Goal: Task Accomplishment & Management: Use online tool/utility

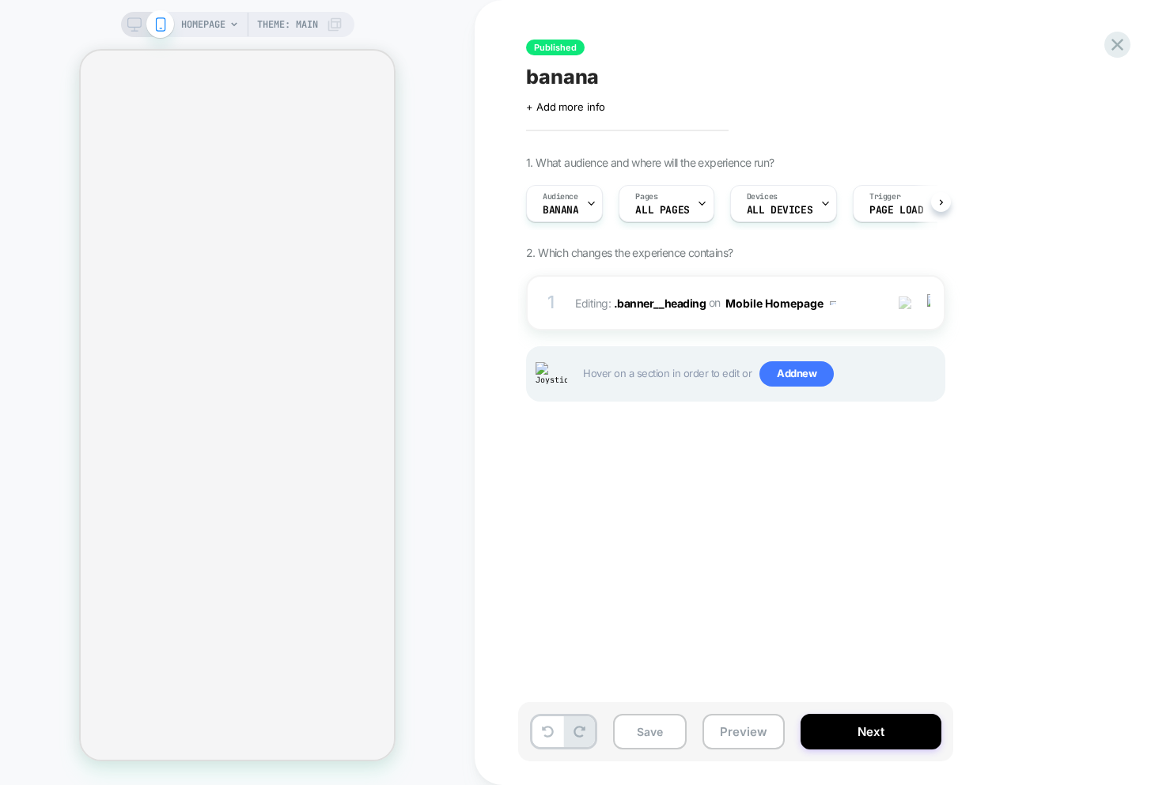
scroll to position [0, 1]
drag, startPoint x: 531, startPoint y: 386, endPoint x: 453, endPoint y: 346, distance: 87.4
click at [520, 390] on div "Published banana Click to edit experience details + Add more info 1. What audie…" at bounding box center [814, 393] width 593 height 754
click at [1121, 45] on icon at bounding box center [1116, 44] width 21 height 21
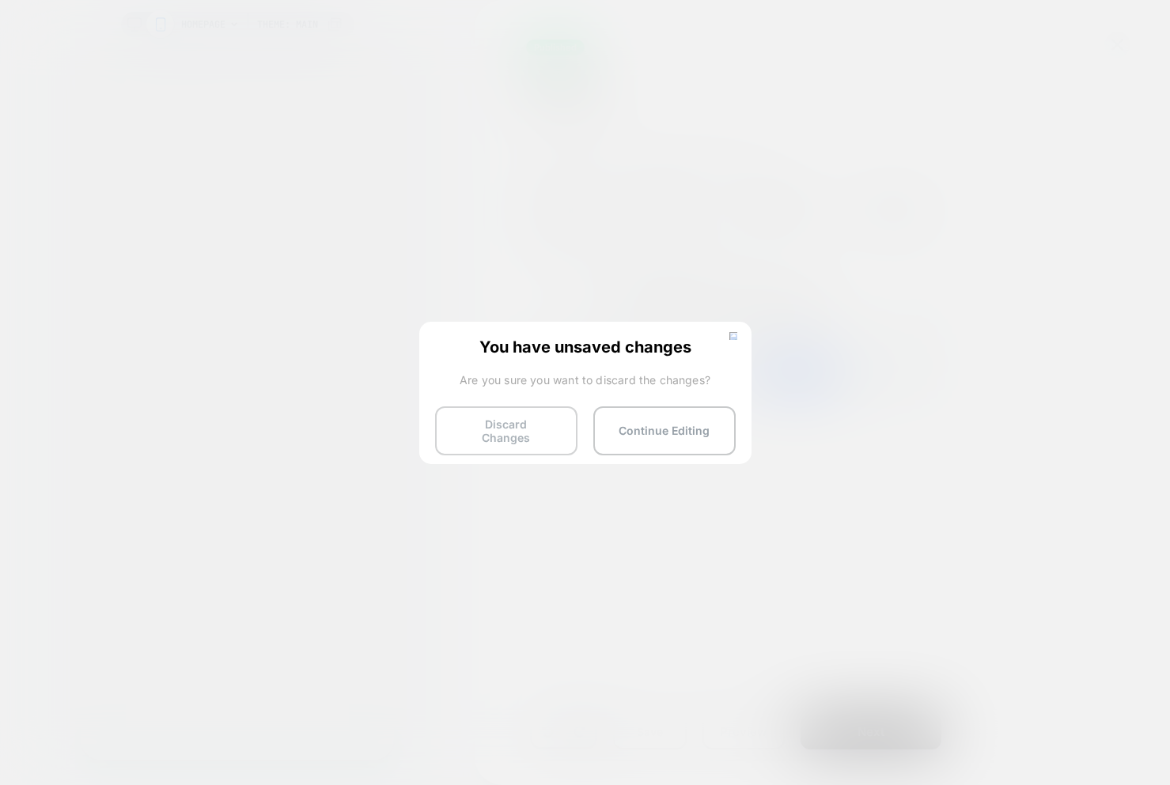
drag, startPoint x: 502, startPoint y: 422, endPoint x: 536, endPoint y: 424, distance: 34.0
click at [501, 422] on button "Discard Changes" at bounding box center [506, 430] width 142 height 49
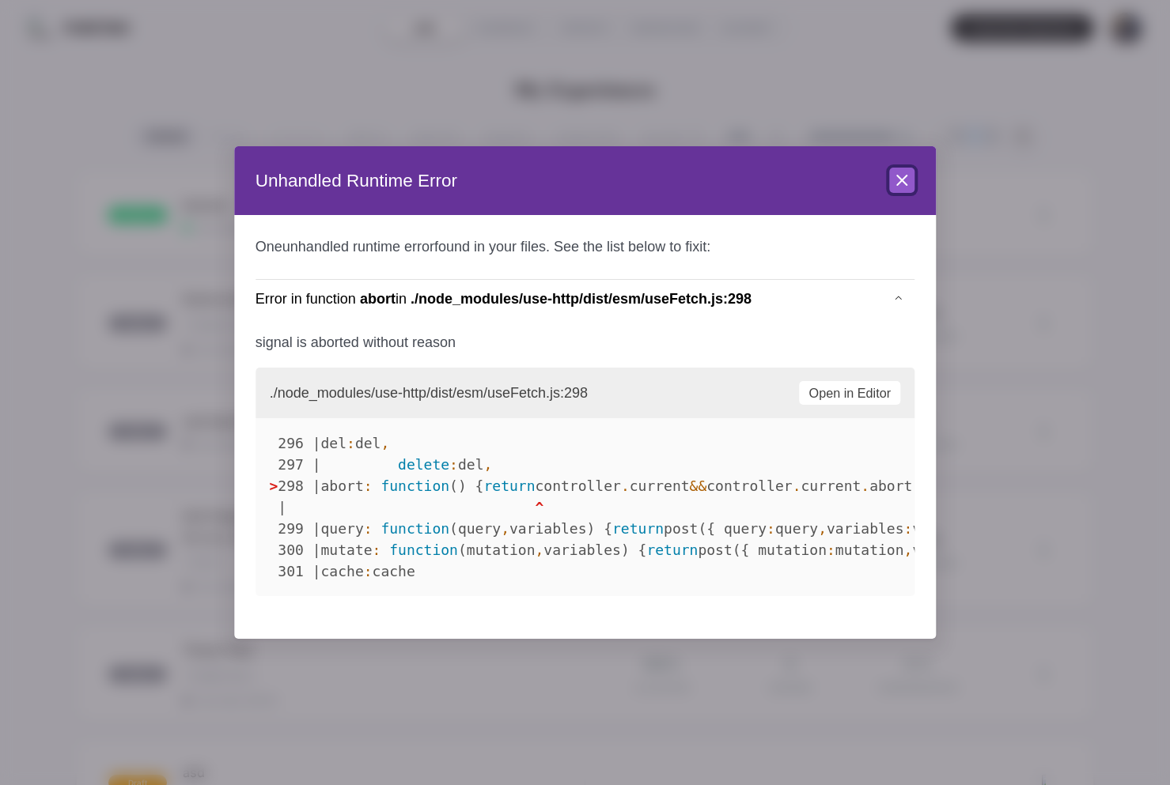
click at [905, 182] on icon at bounding box center [901, 180] width 9 height 9
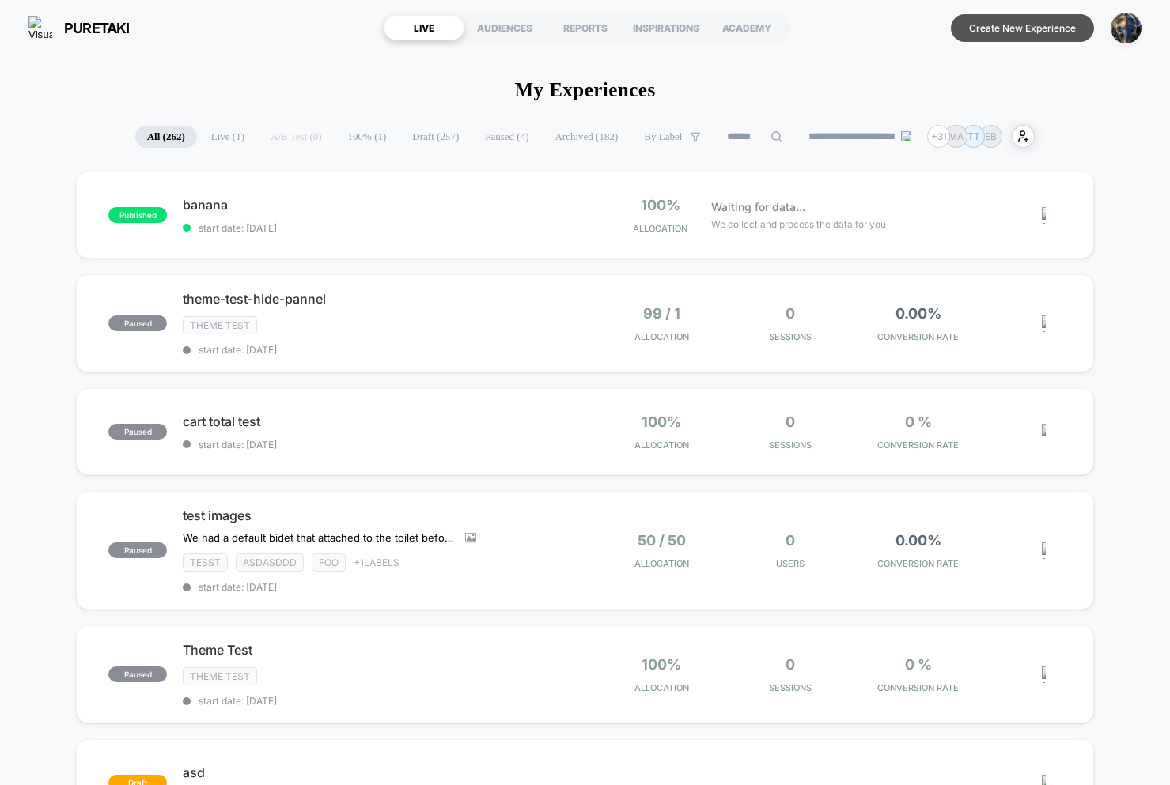
click at [1032, 32] on button "Create New Experience" at bounding box center [1022, 28] width 143 height 28
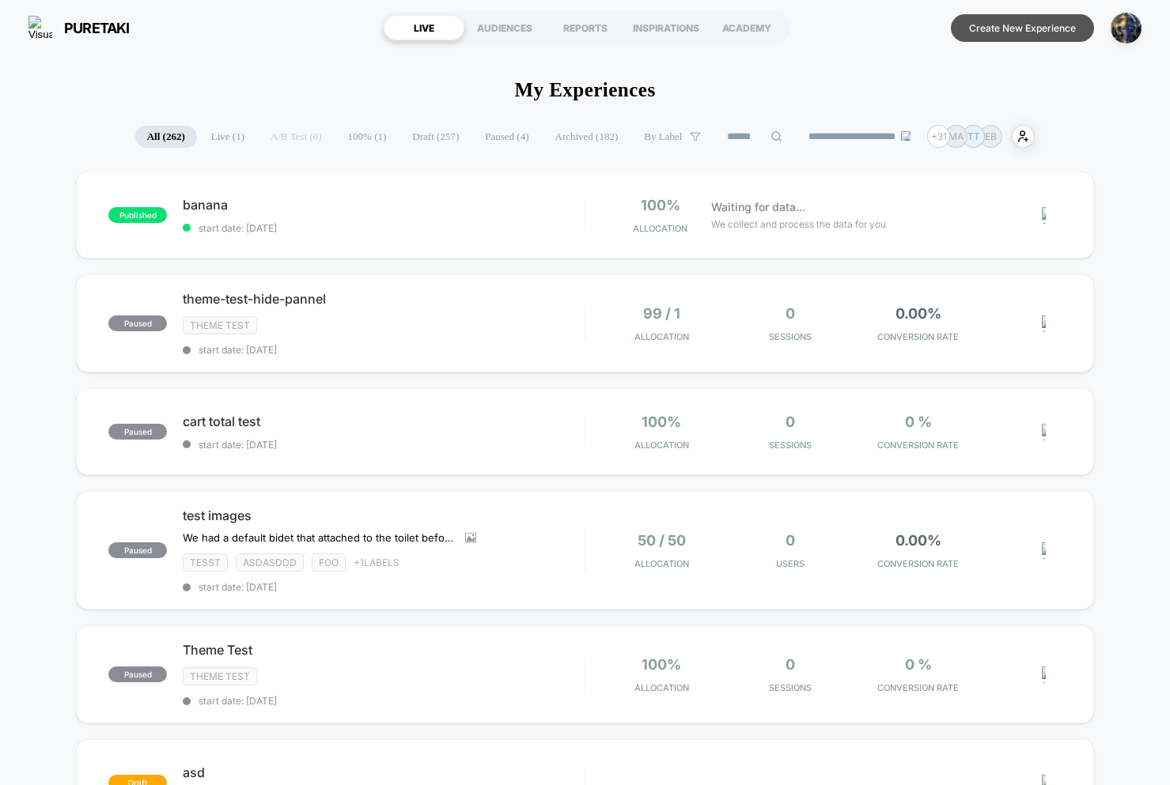
click at [1049, 40] on button "Create New Experience" at bounding box center [1022, 28] width 143 height 28
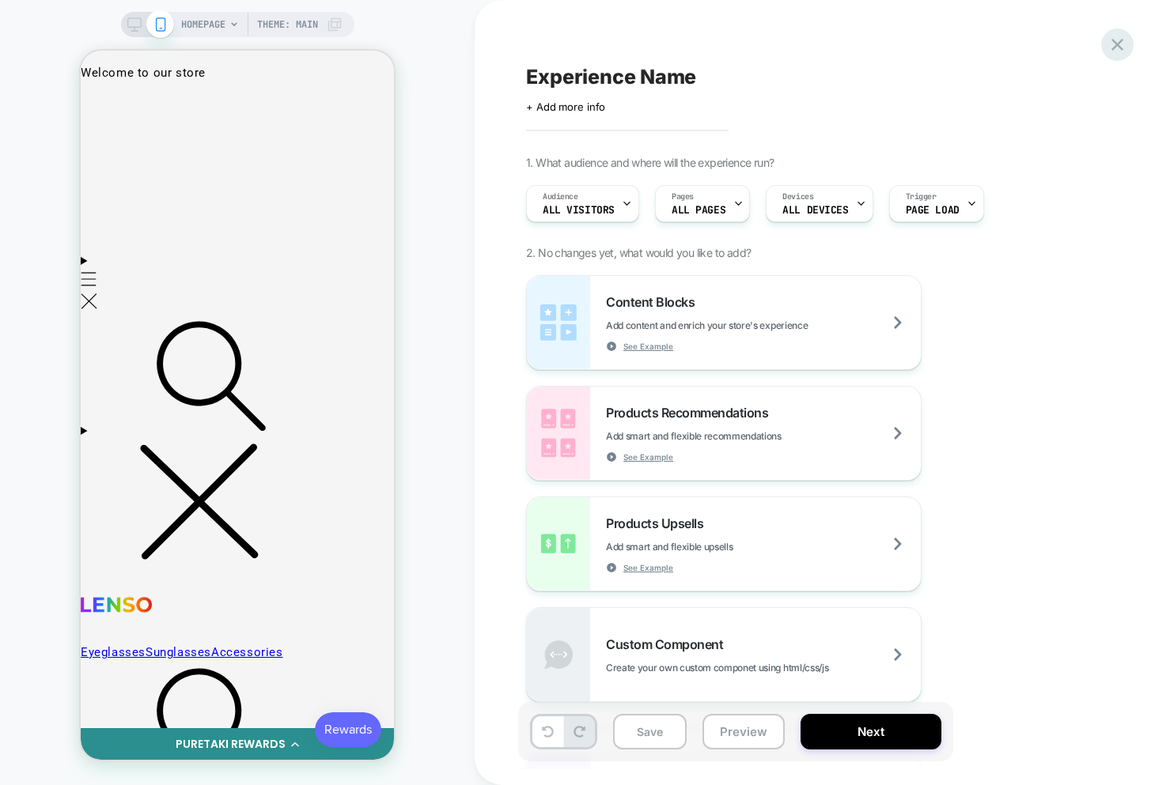
click at [1121, 42] on icon at bounding box center [1116, 44] width 21 height 21
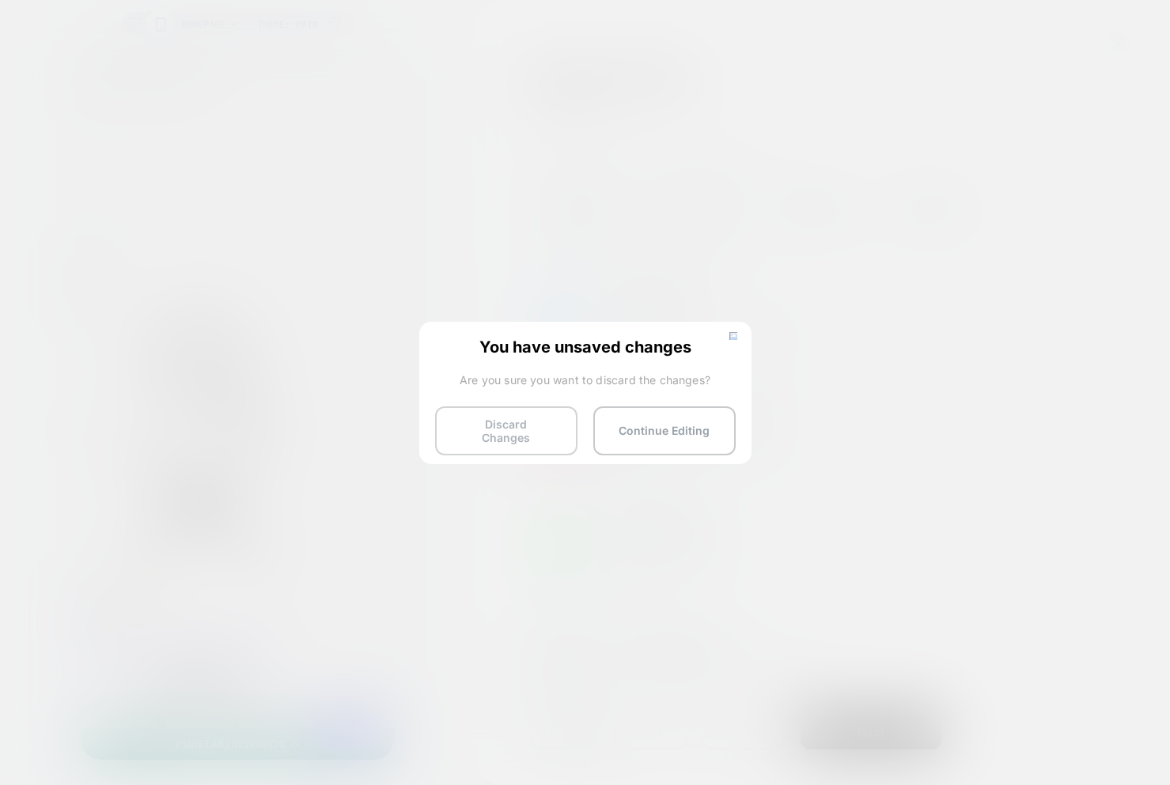
click at [463, 430] on button "Discard Changes" at bounding box center [506, 430] width 142 height 49
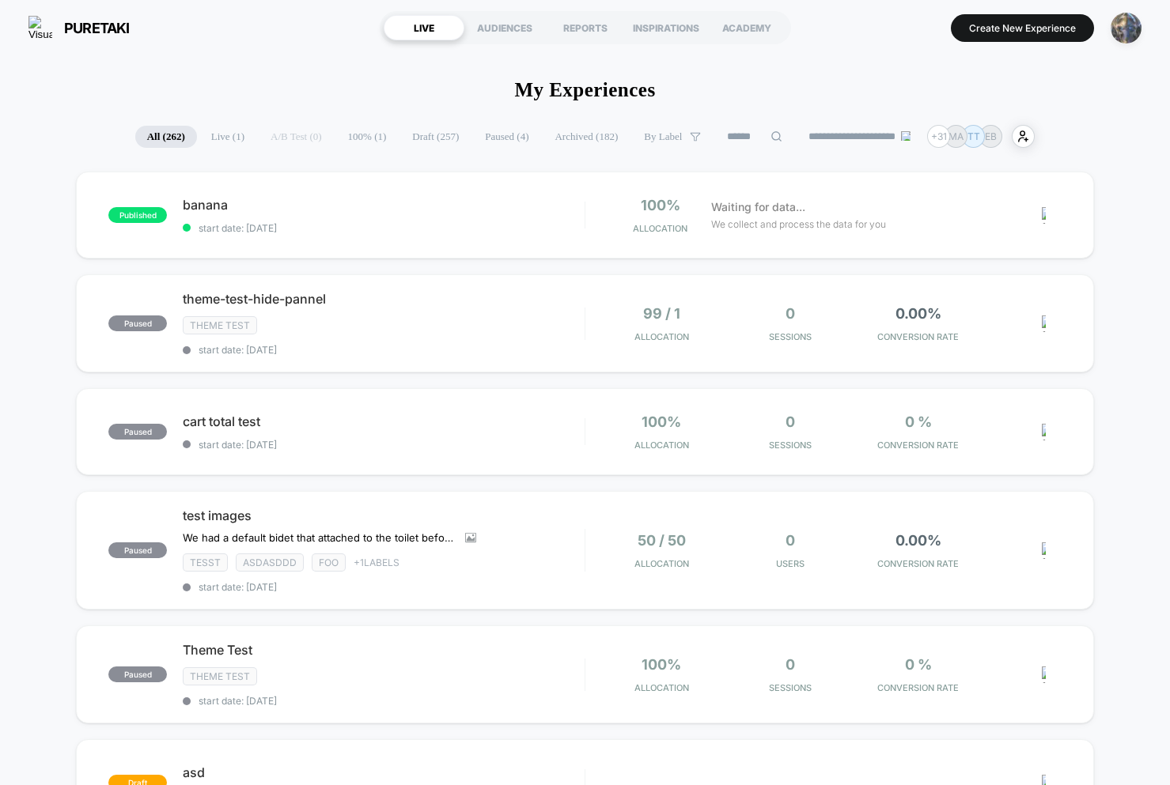
click at [1118, 29] on img "button" at bounding box center [1125, 28] width 31 height 31
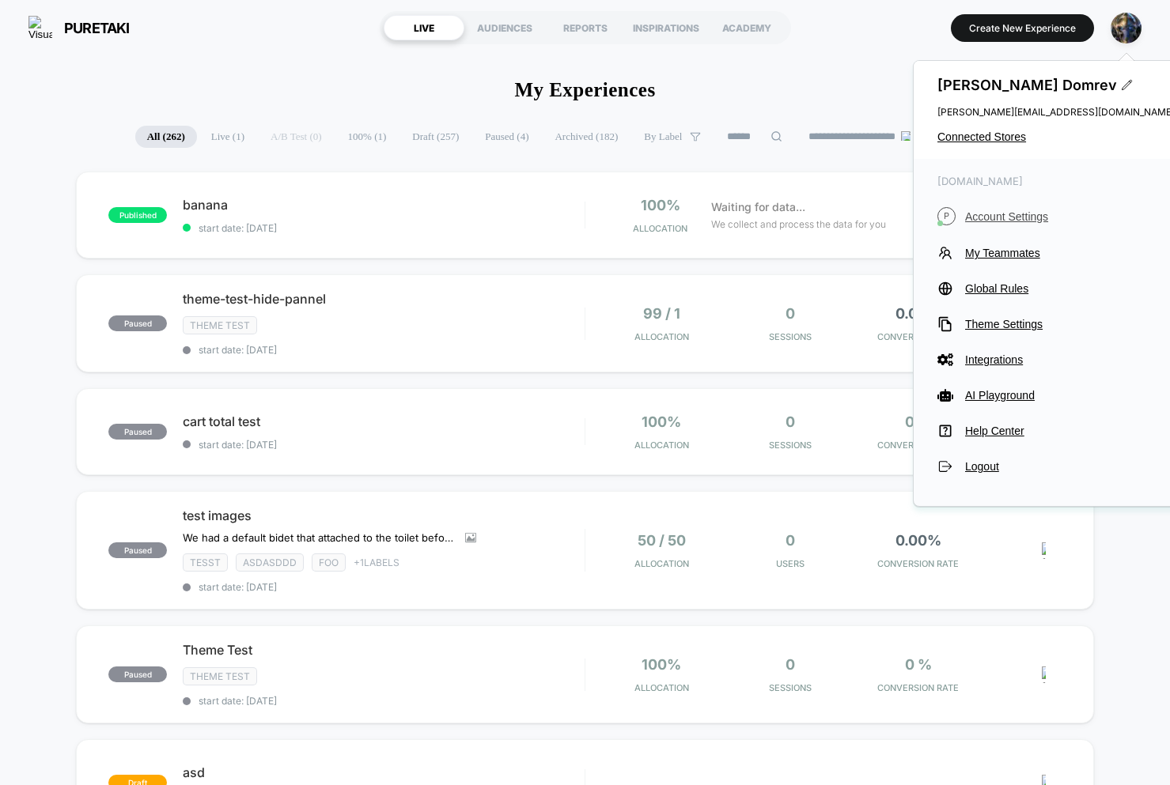
click at [1006, 212] on span "Account Settings" at bounding box center [1070, 216] width 210 height 13
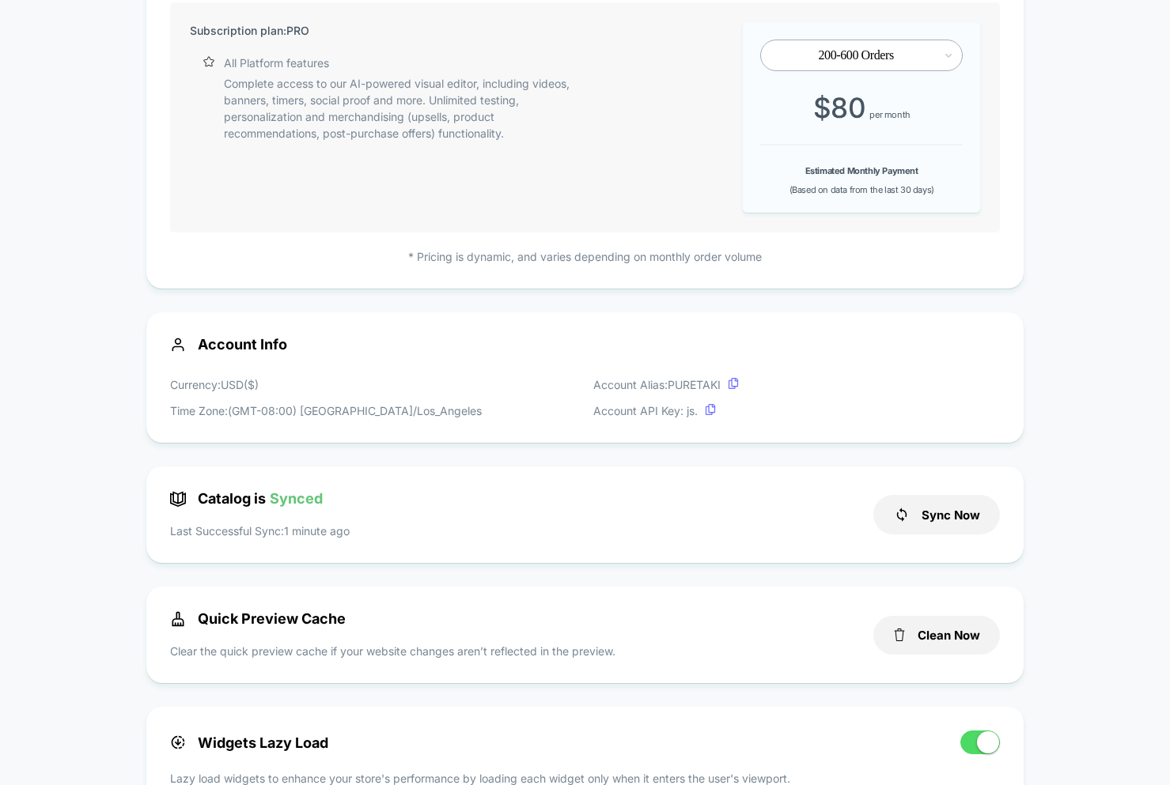
scroll to position [278, 0]
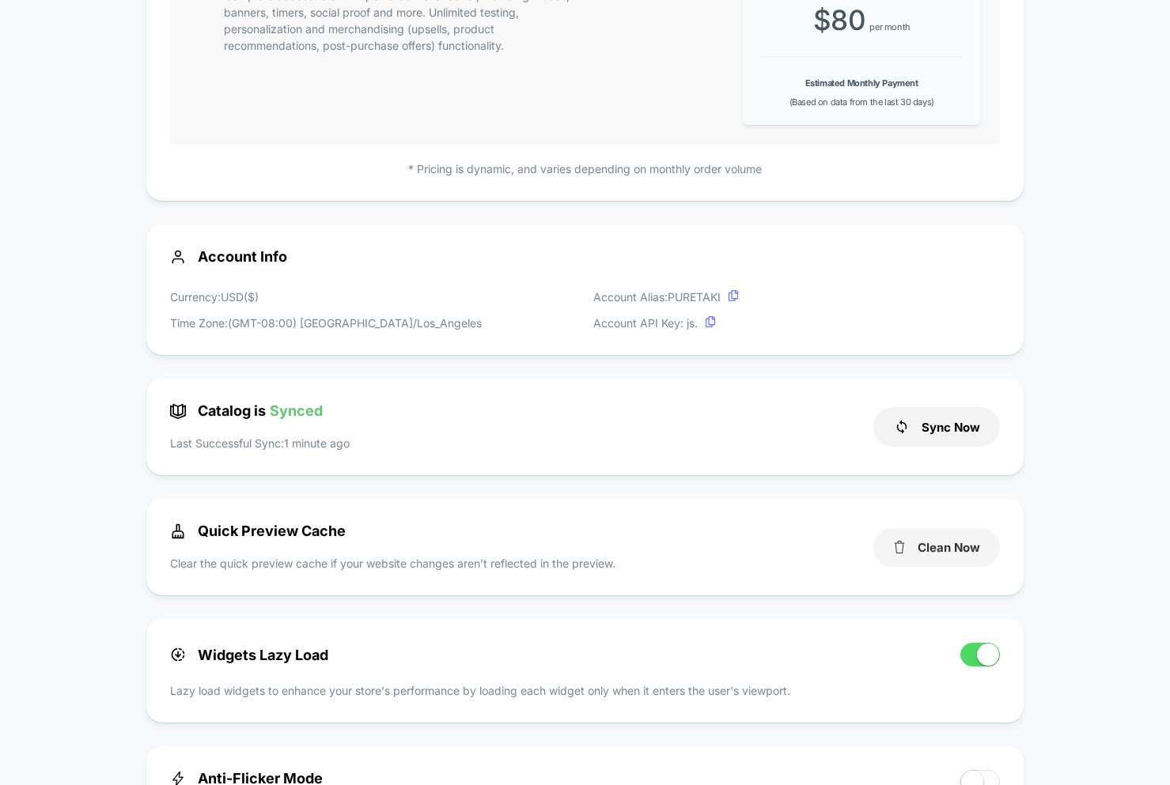
click at [920, 550] on button "Clean Now" at bounding box center [936, 547] width 127 height 39
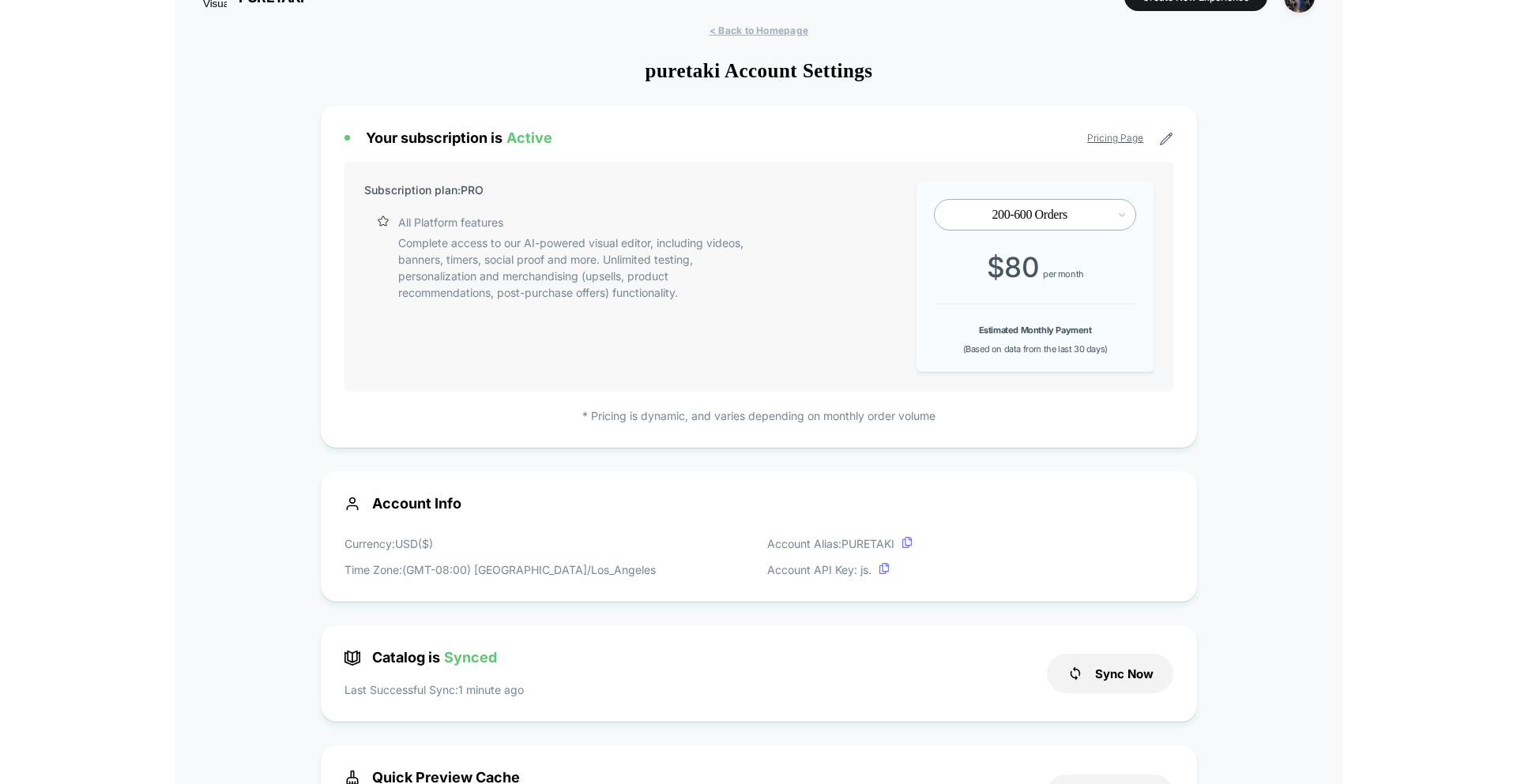
scroll to position [0, 0]
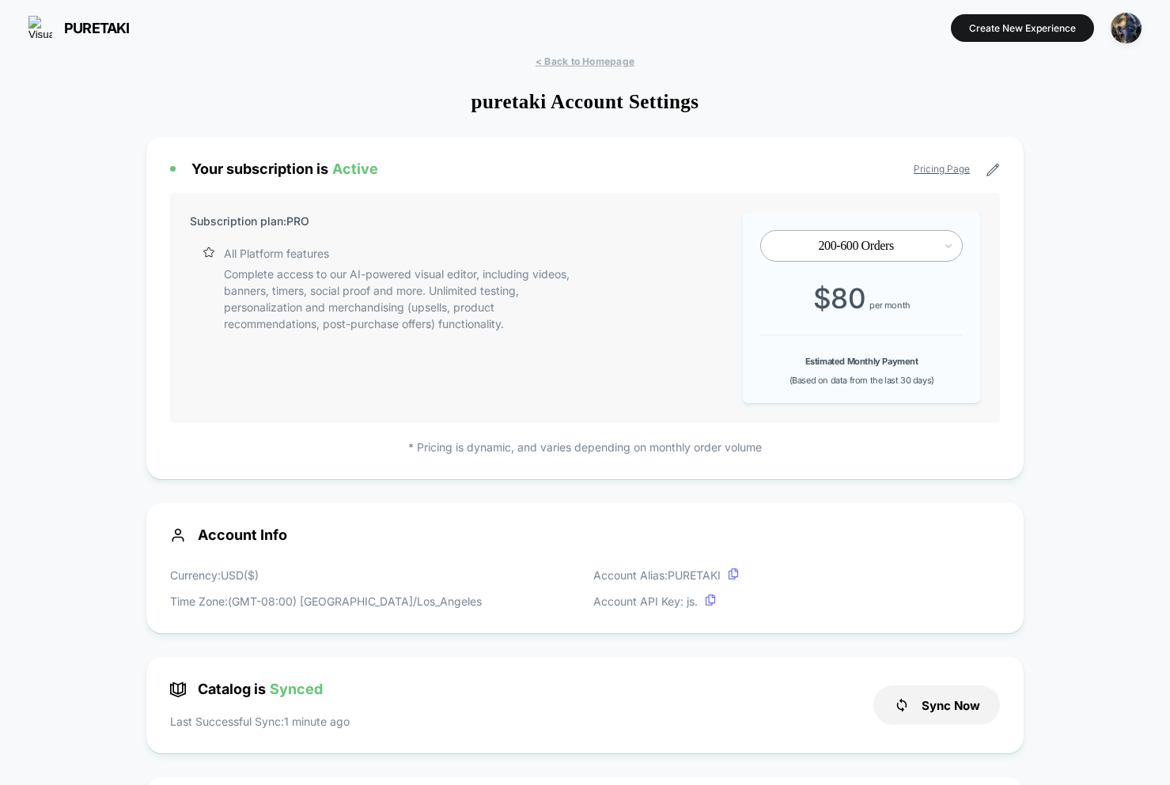
click at [562, 60] on span "< Back to Homepage" at bounding box center [584, 61] width 99 height 12
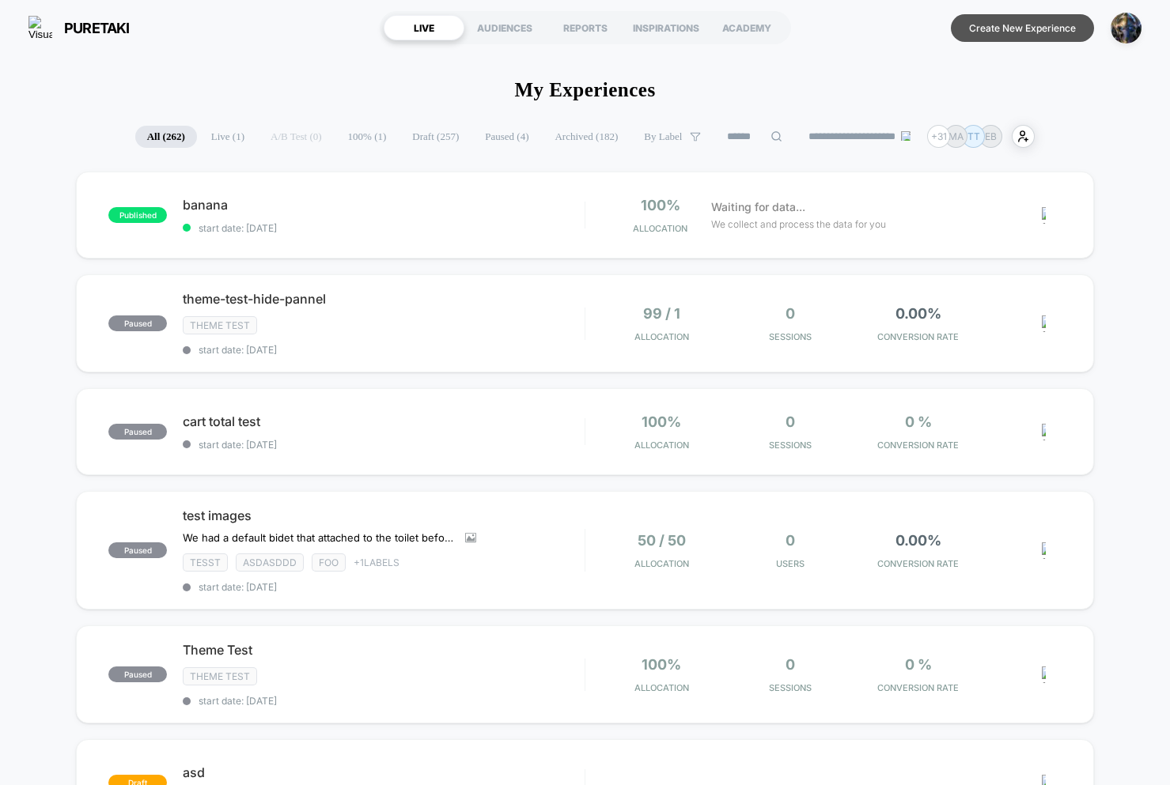
click at [1003, 32] on button "Create New Experience" at bounding box center [1022, 28] width 143 height 28
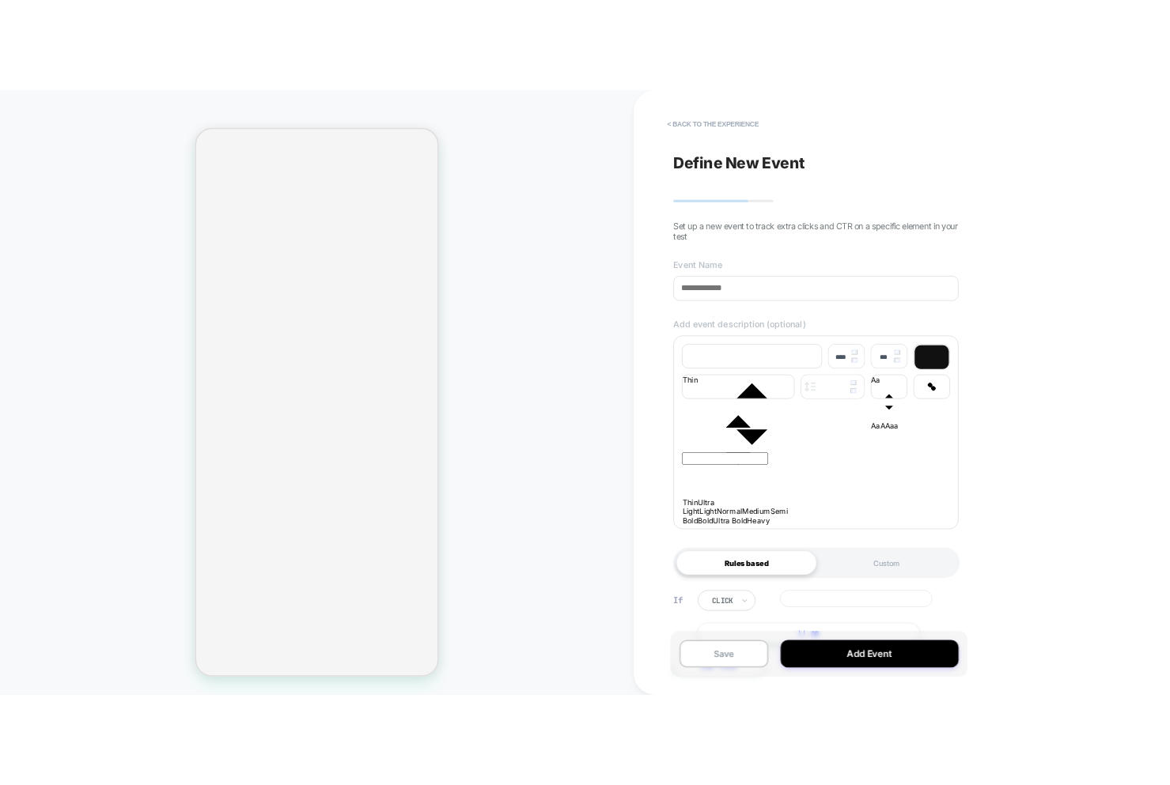
scroll to position [79, 0]
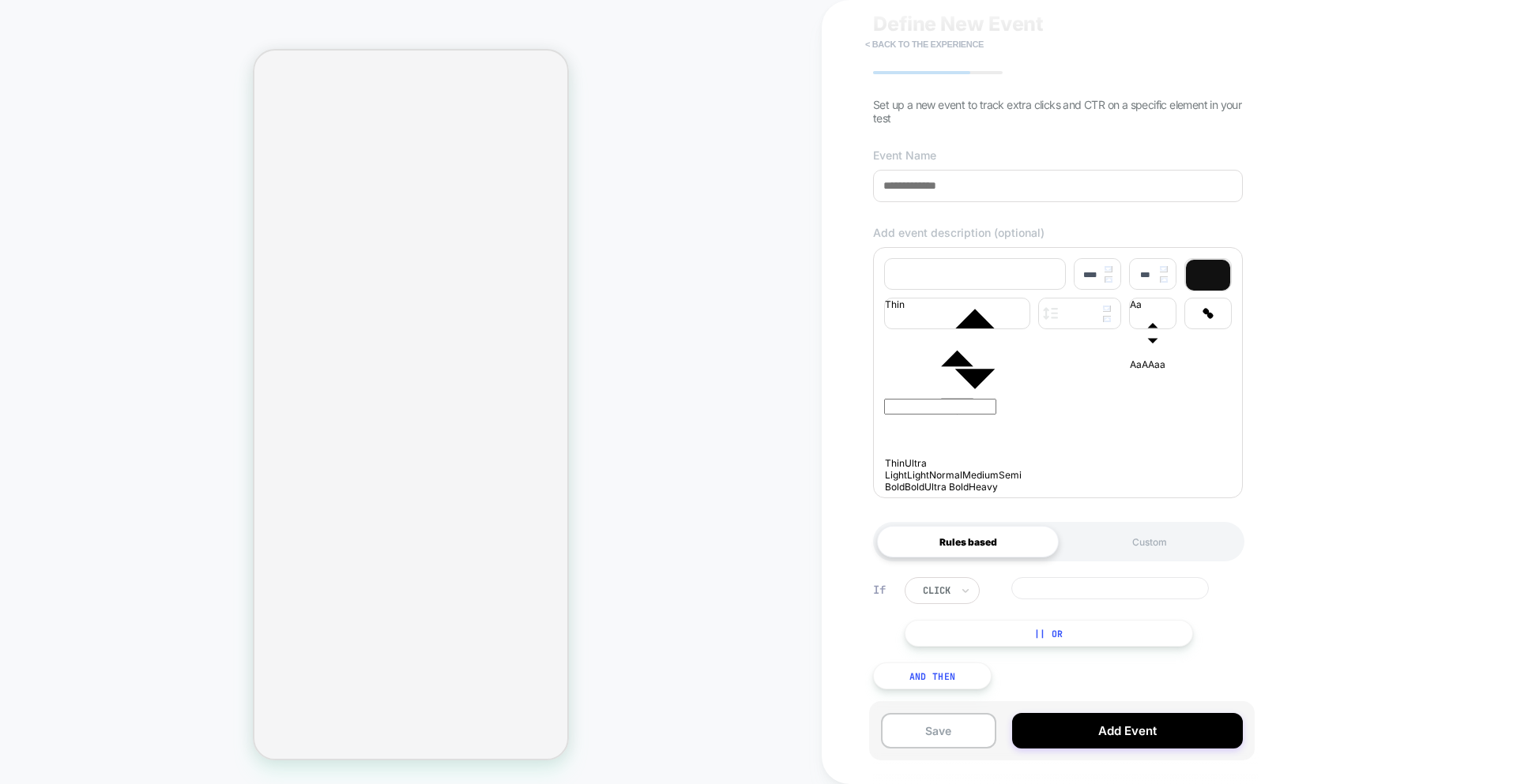
click at [908, 47] on button "< back to the experience" at bounding box center [924, 44] width 134 height 25
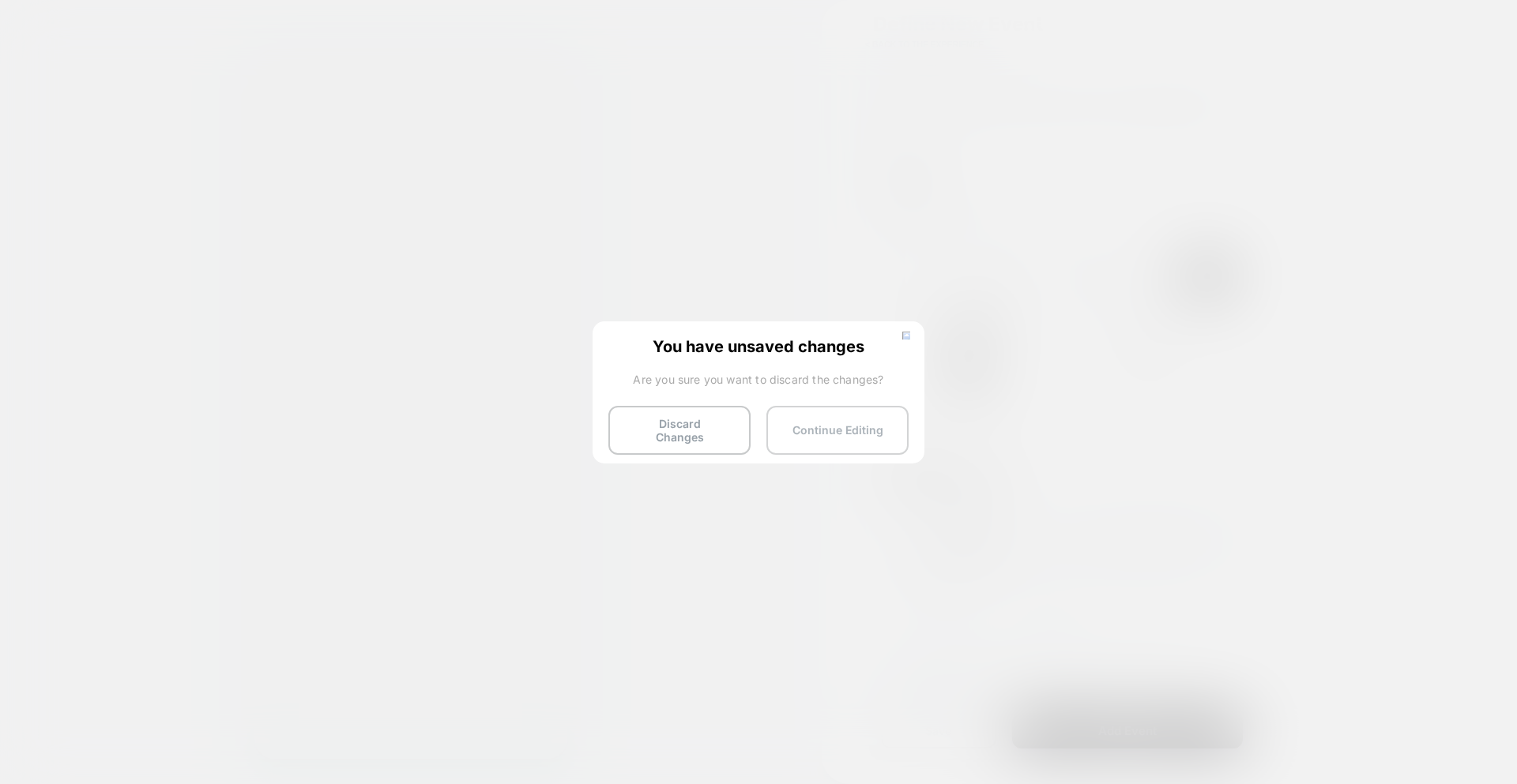
click at [863, 432] on button "Continue Editing" at bounding box center [837, 429] width 142 height 49
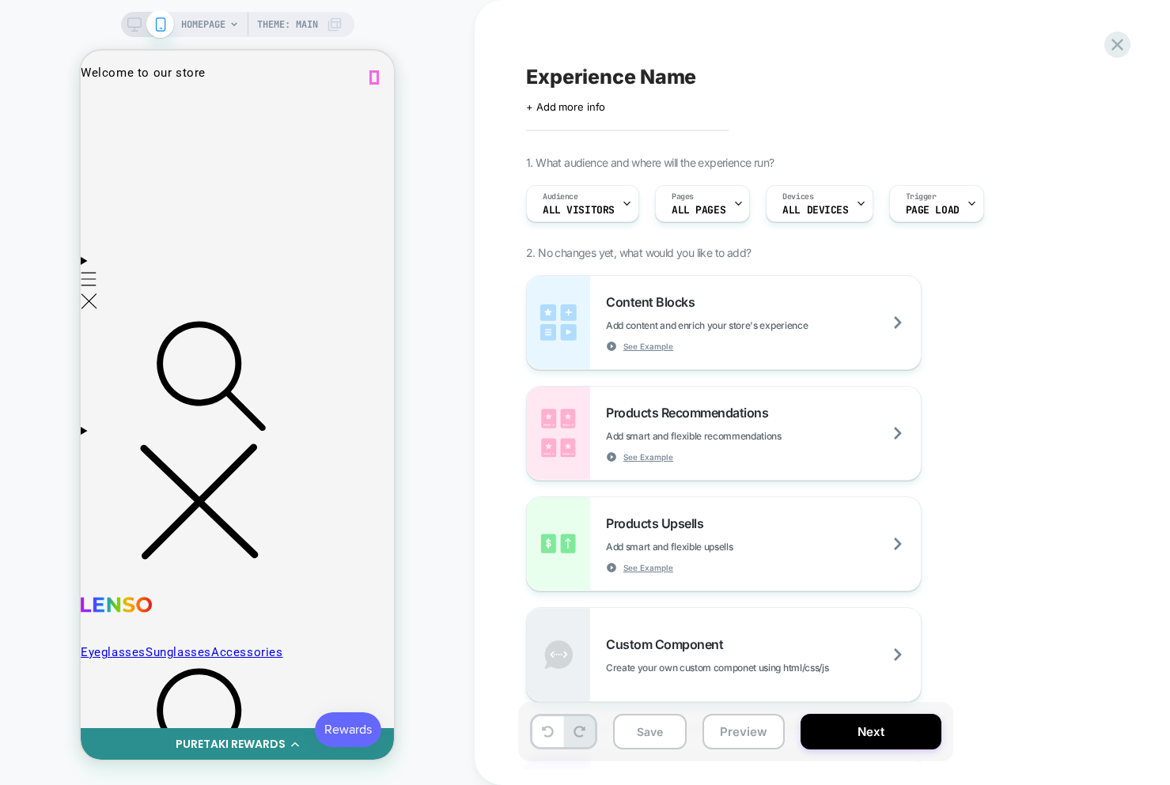
click at [237, 624] on div at bounding box center [237, 620] width 93 height 34
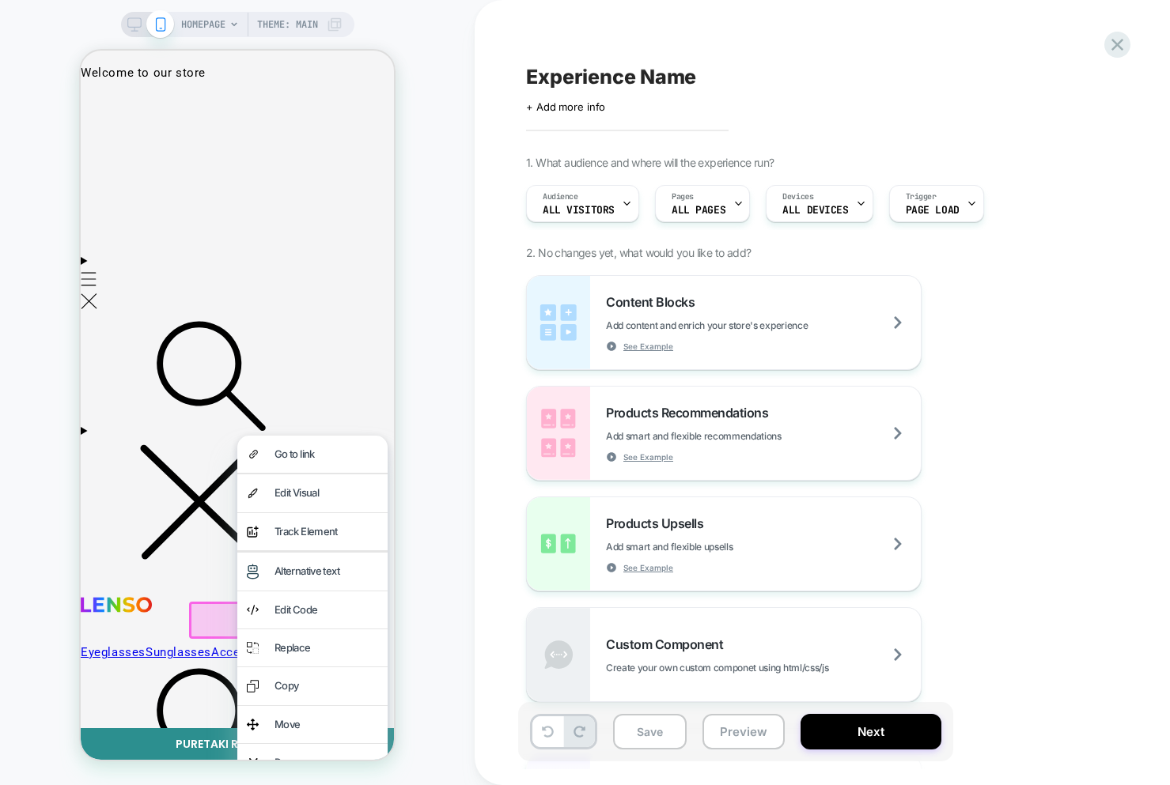
click at [282, 539] on div "Track Element" at bounding box center [326, 532] width 104 height 18
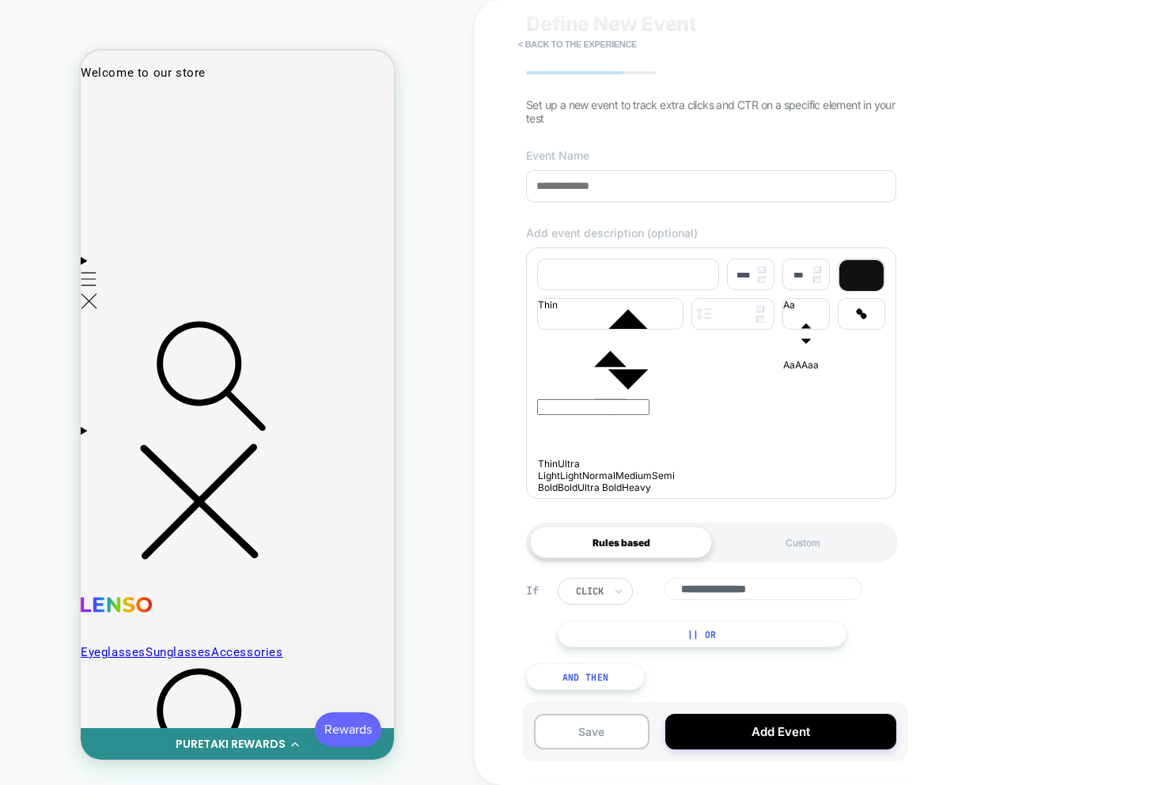
scroll to position [79, 0]
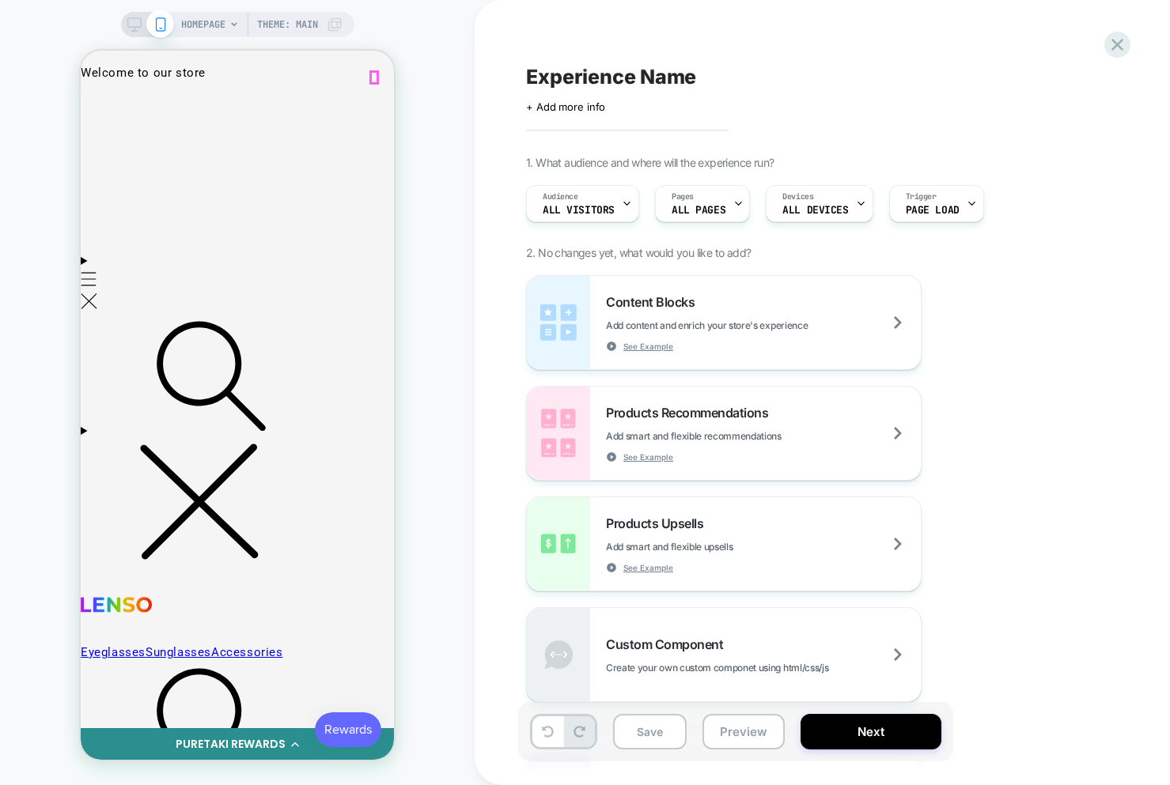
drag, startPoint x: 371, startPoint y: 79, endPoint x: 376, endPoint y: 117, distance: 38.3
click at [241, 615] on div at bounding box center [237, 620] width 93 height 34
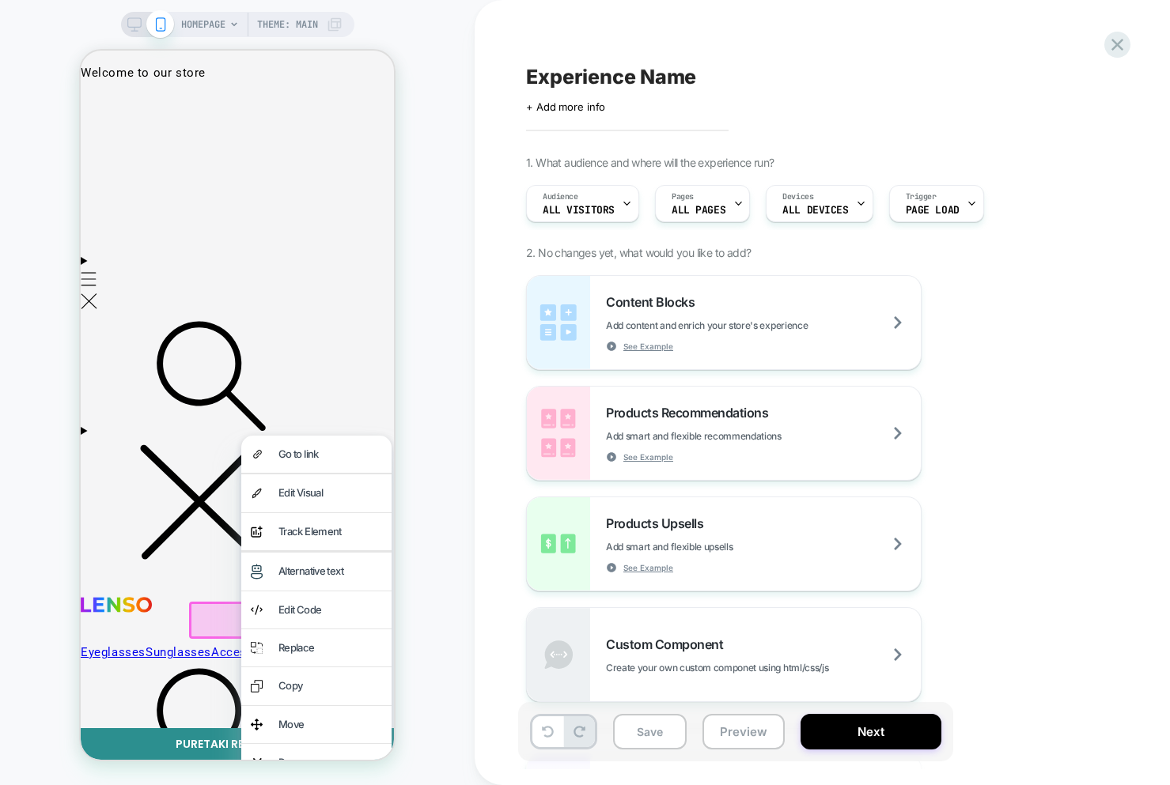
click at [304, 531] on div "Track Element" at bounding box center [330, 532] width 104 height 18
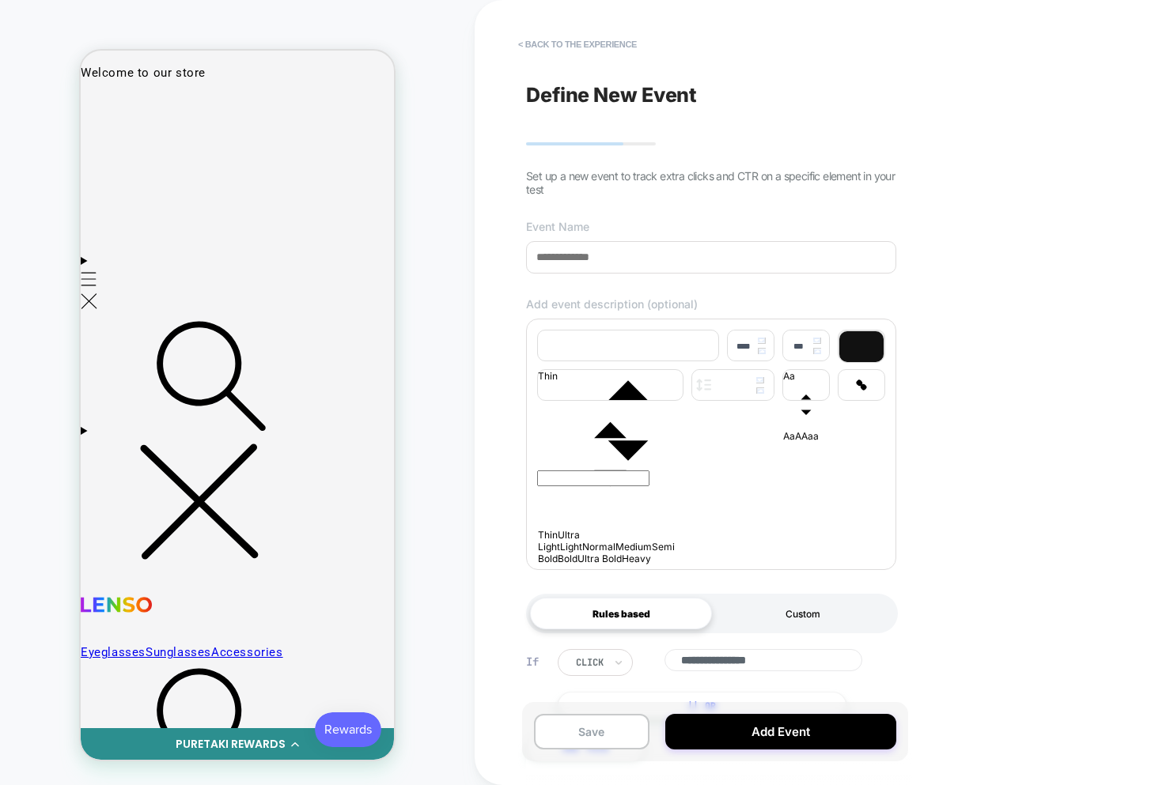
click at [778, 629] on div "Custom" at bounding box center [803, 614] width 182 height 32
click at [666, 622] on div "Rules based" at bounding box center [621, 614] width 182 height 32
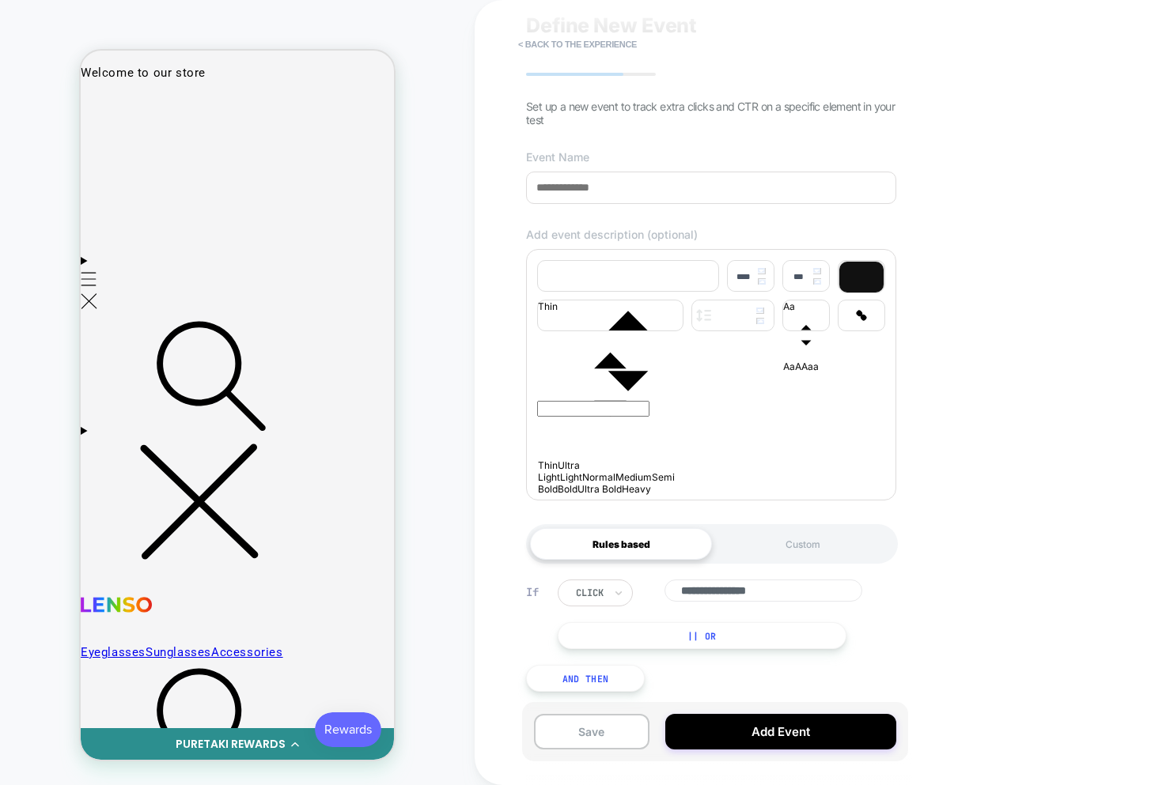
scroll to position [79, 0]
drag, startPoint x: 777, startPoint y: 560, endPoint x: 771, endPoint y: 554, distance: 8.4
click at [777, 558] on div "Rules based Custom" at bounding box center [712, 543] width 372 height 40
click at [763, 542] on div "Custom" at bounding box center [803, 543] width 182 height 32
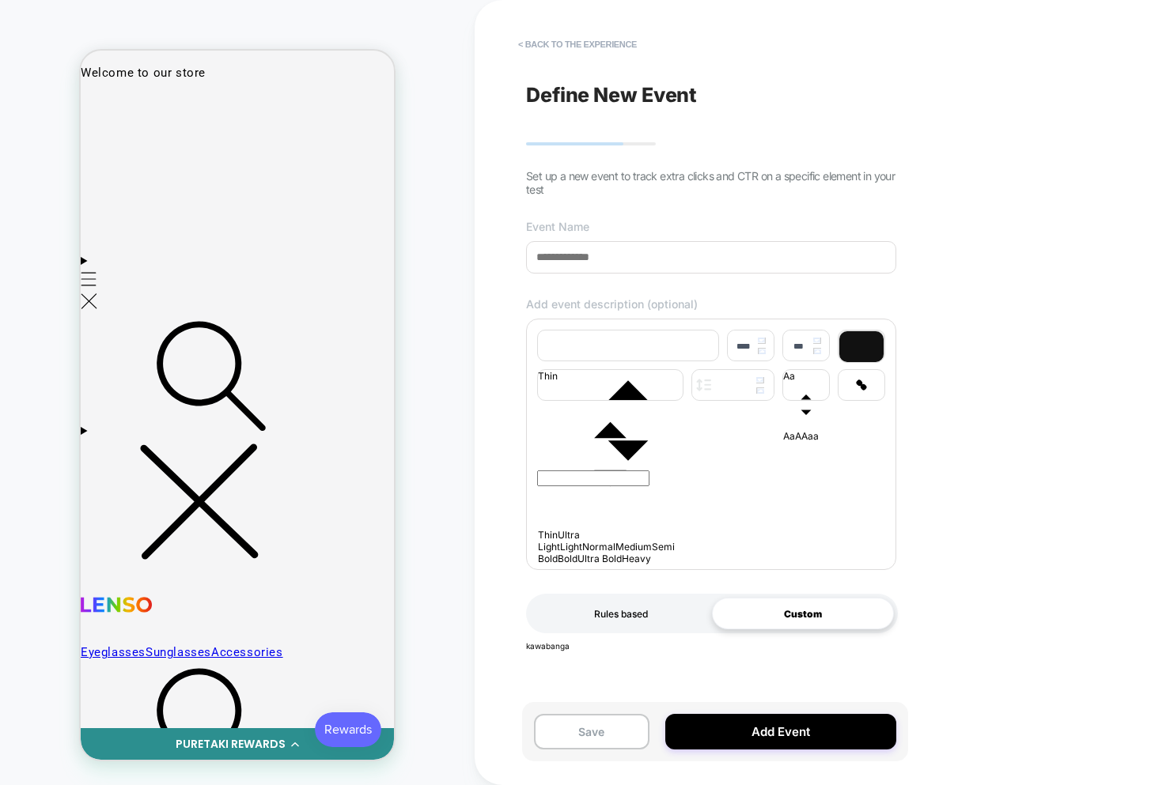
drag, startPoint x: 636, startPoint y: 646, endPoint x: 633, endPoint y: 620, distance: 26.2
click at [637, 645] on div "**********" at bounding box center [711, 393] width 386 height 754
click at [634, 619] on div "Rules based" at bounding box center [621, 614] width 182 height 32
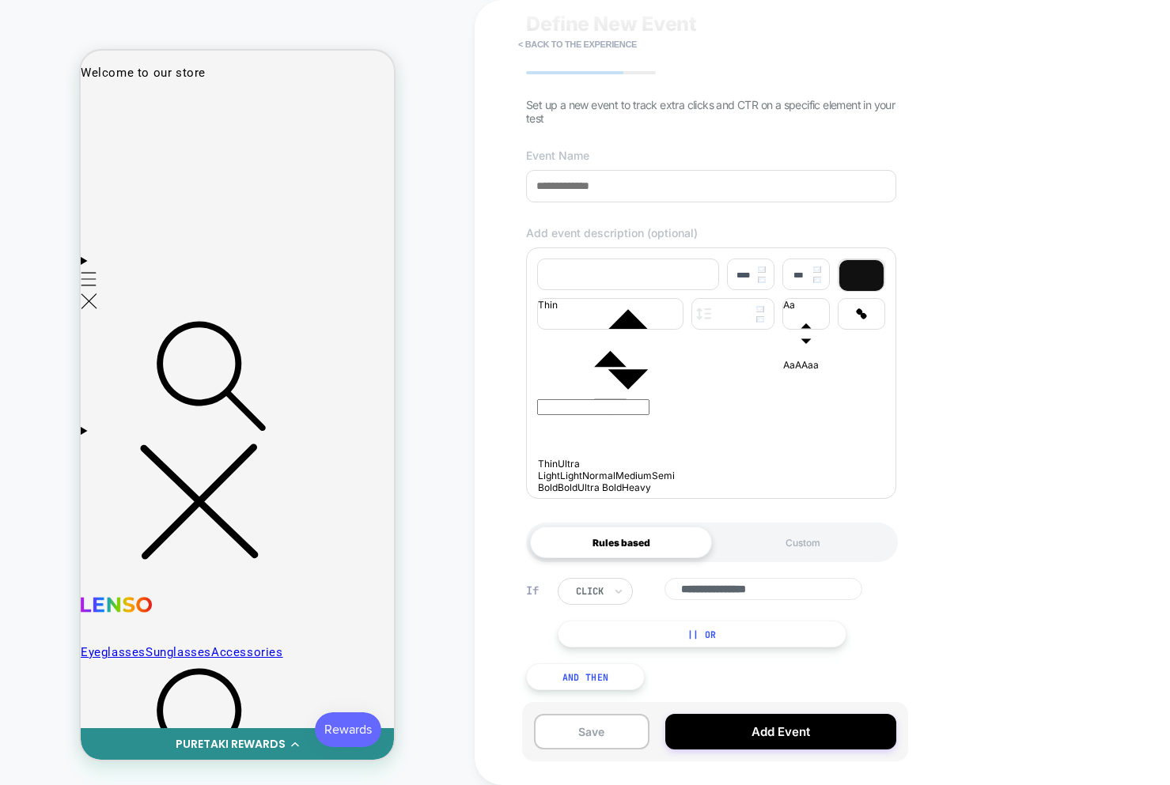
click at [702, 643] on button "|| Or" at bounding box center [702, 634] width 289 height 27
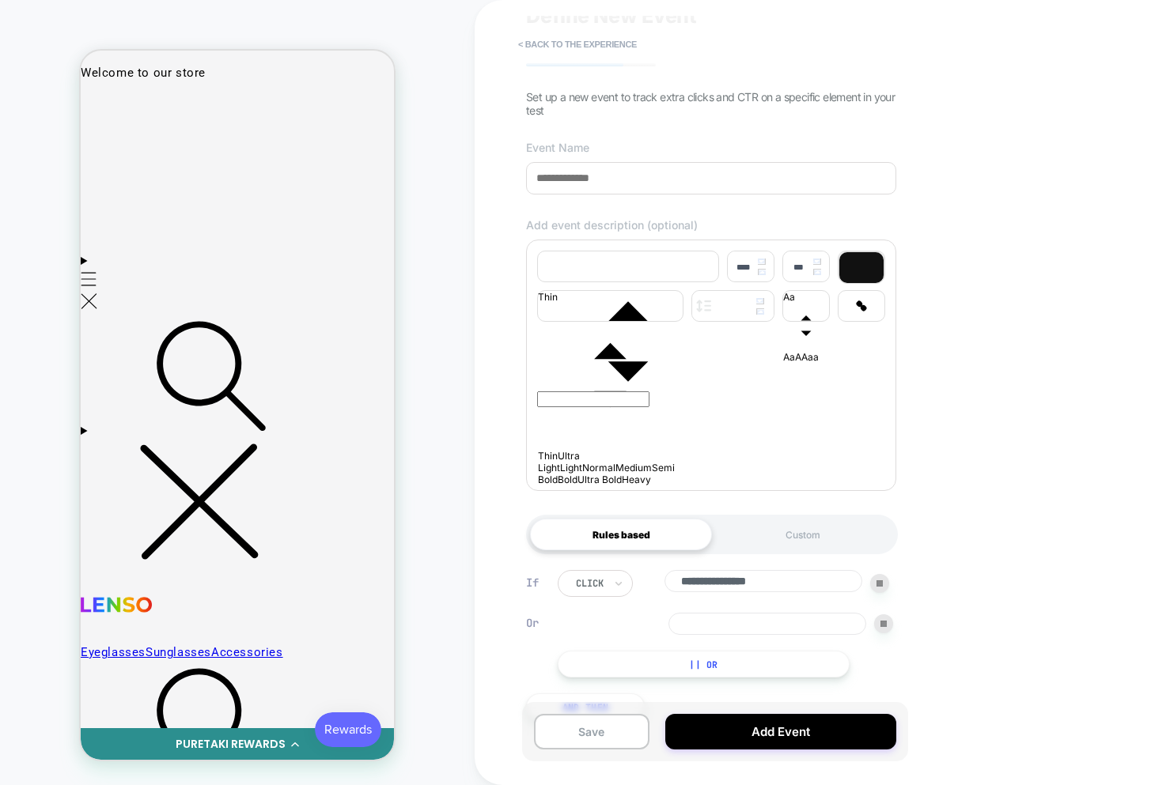
click at [707, 673] on button "|| Or" at bounding box center [704, 664] width 292 height 27
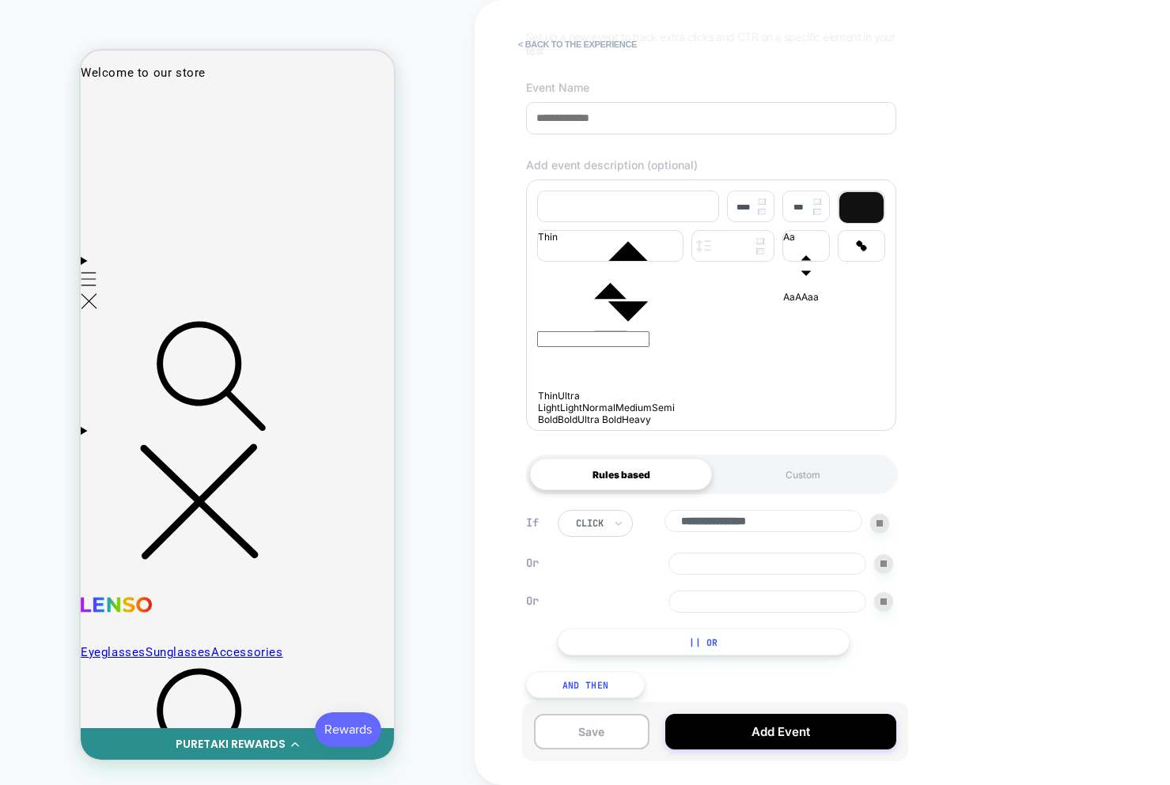
scroll to position [160, 0]
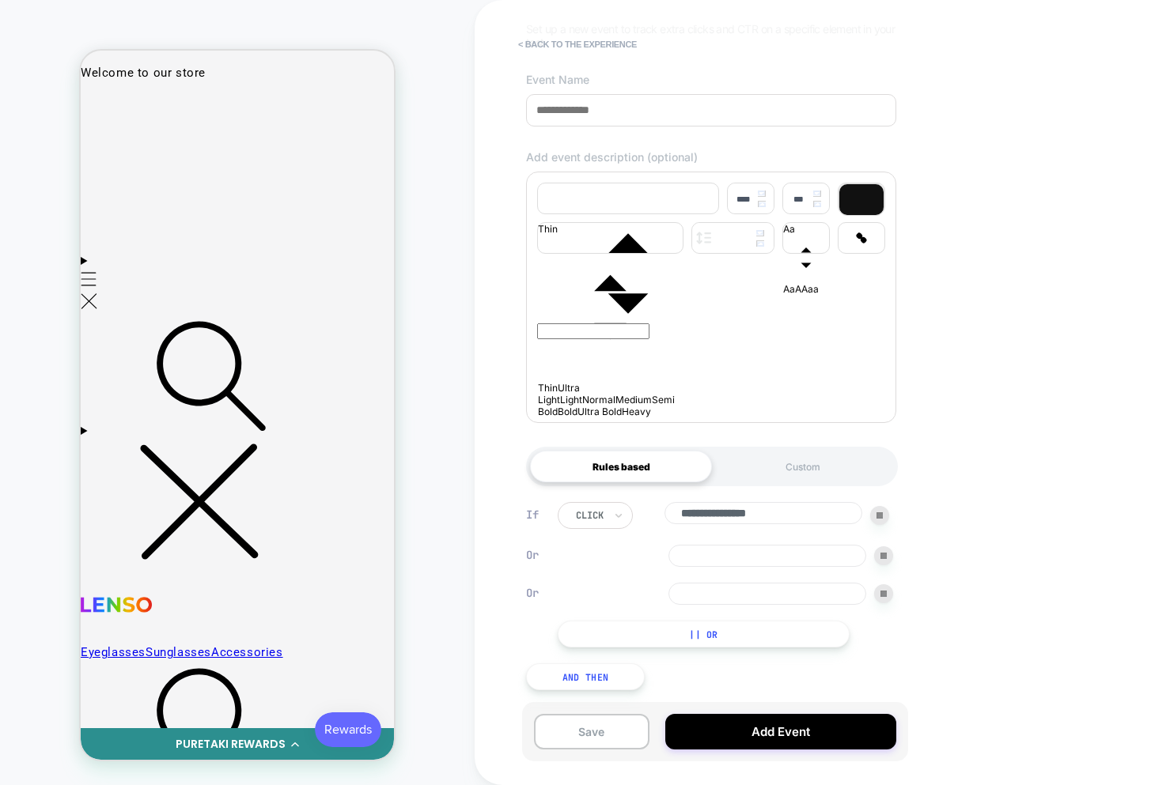
click at [608, 670] on button "And Then" at bounding box center [585, 676] width 119 height 27
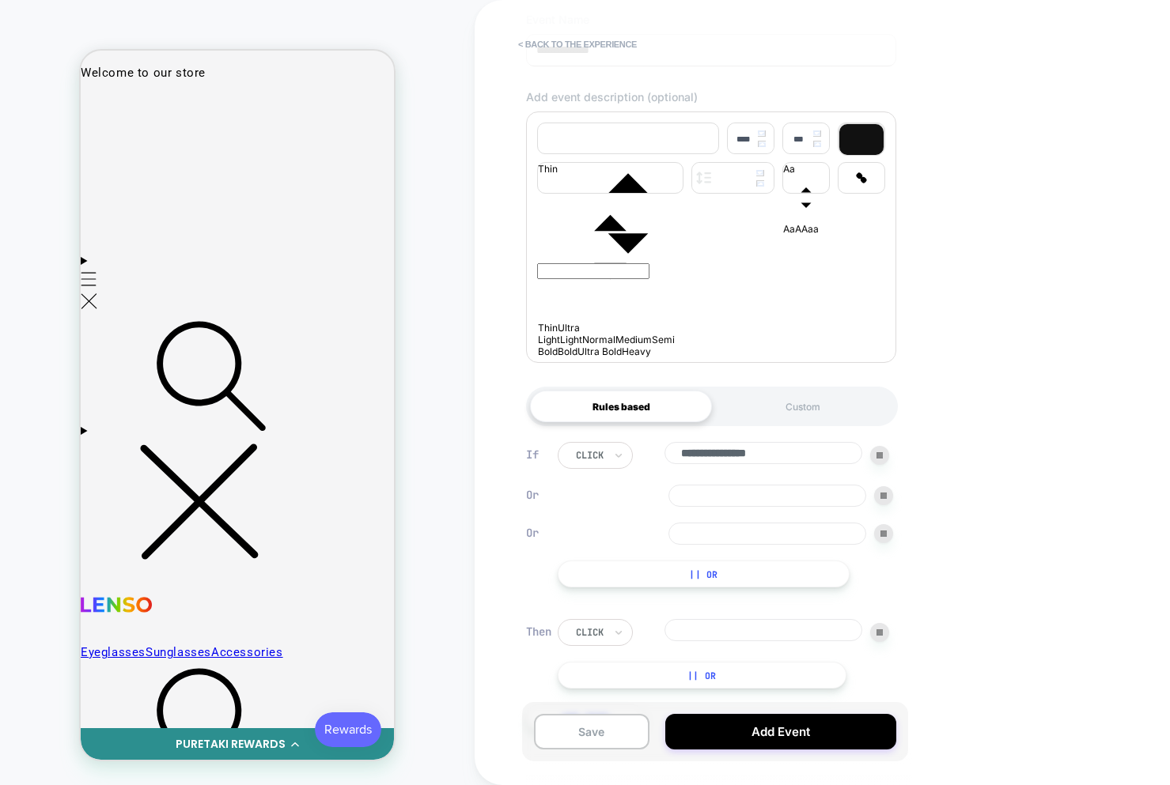
scroll to position [261, 0]
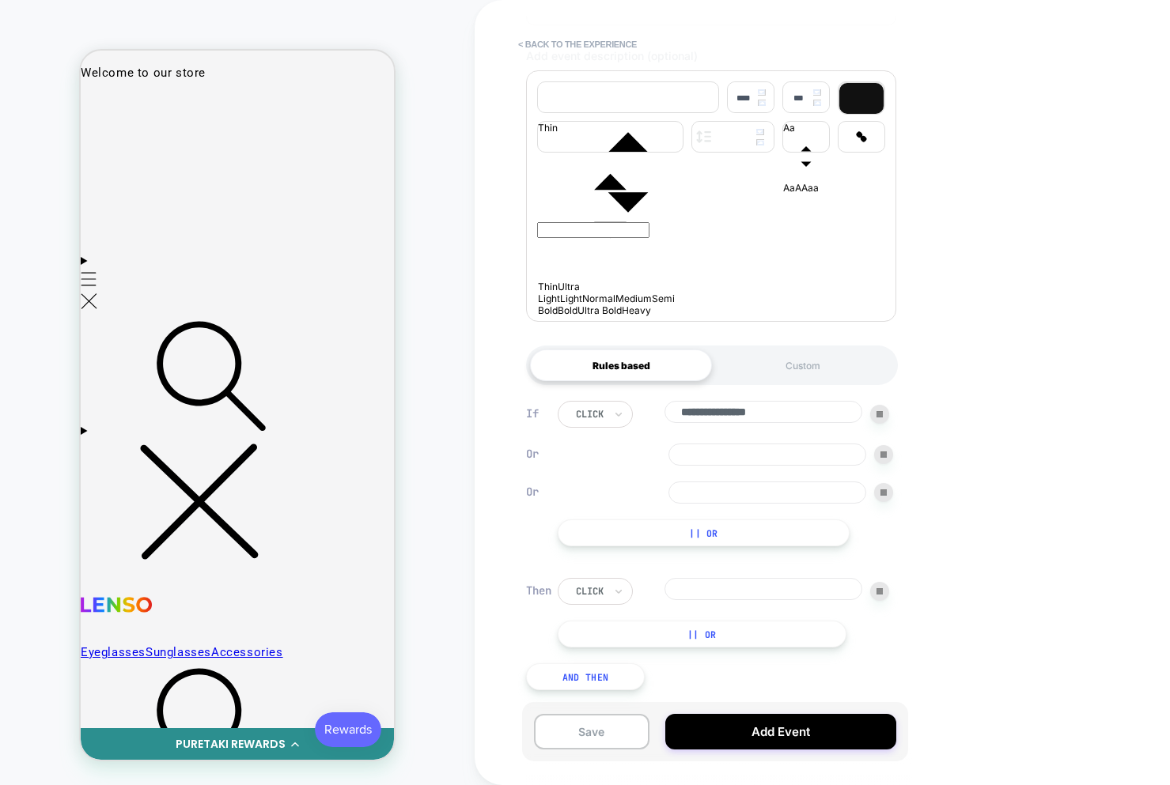
click at [875, 589] on div at bounding box center [879, 591] width 19 height 19
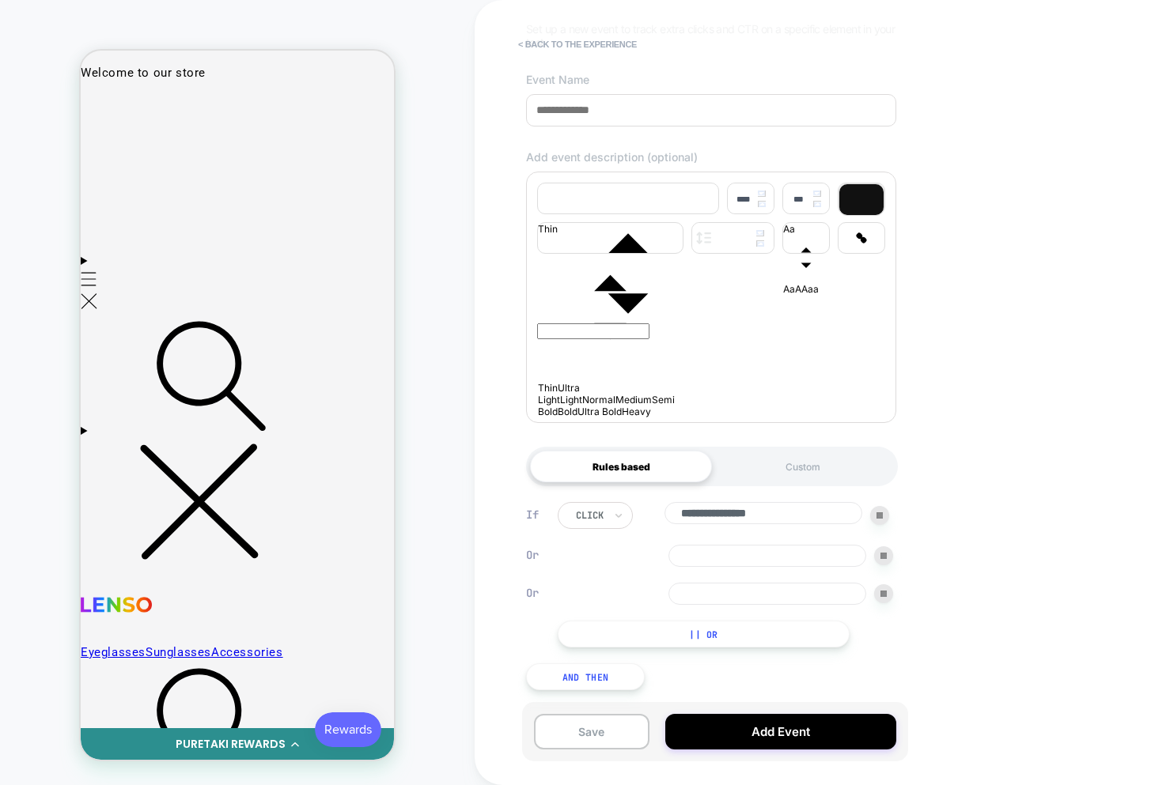
scroll to position [160, 0]
click at [881, 583] on div "Or" at bounding box center [725, 594] width 335 height 22
click at [880, 592] on img at bounding box center [883, 594] width 6 height 6
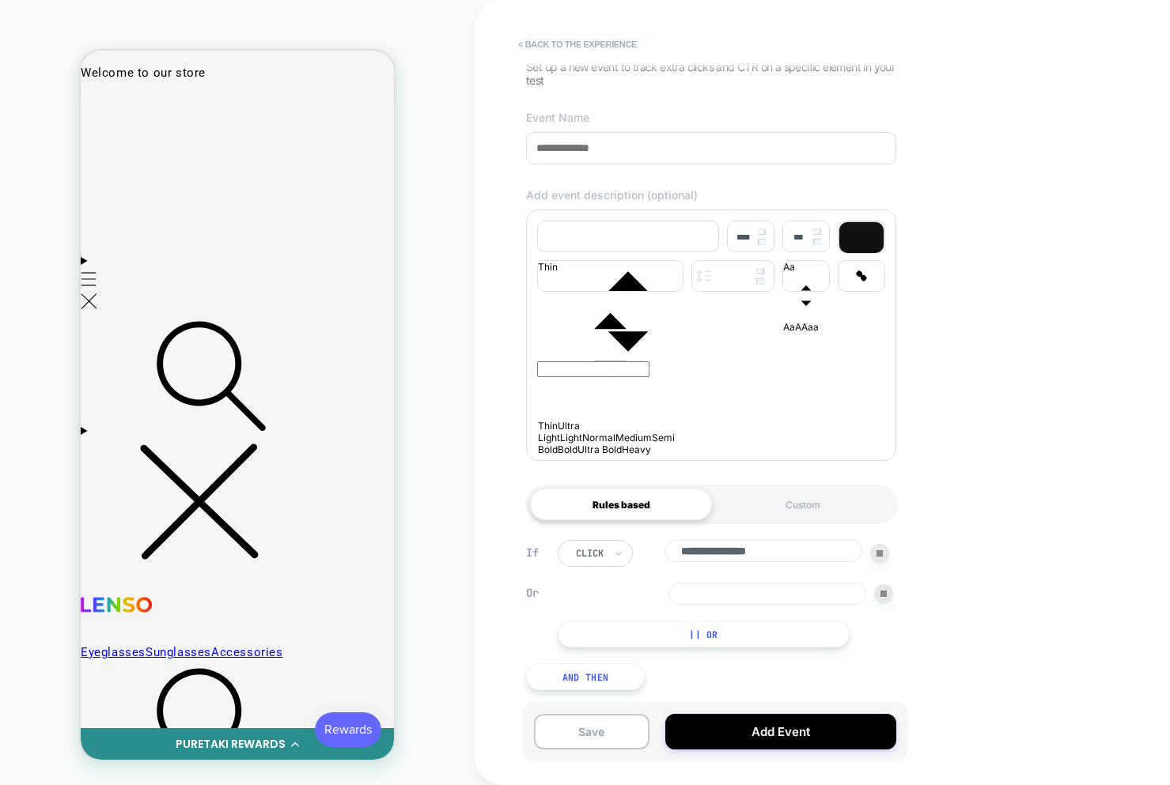
click at [881, 587] on div at bounding box center [883, 593] width 19 height 19
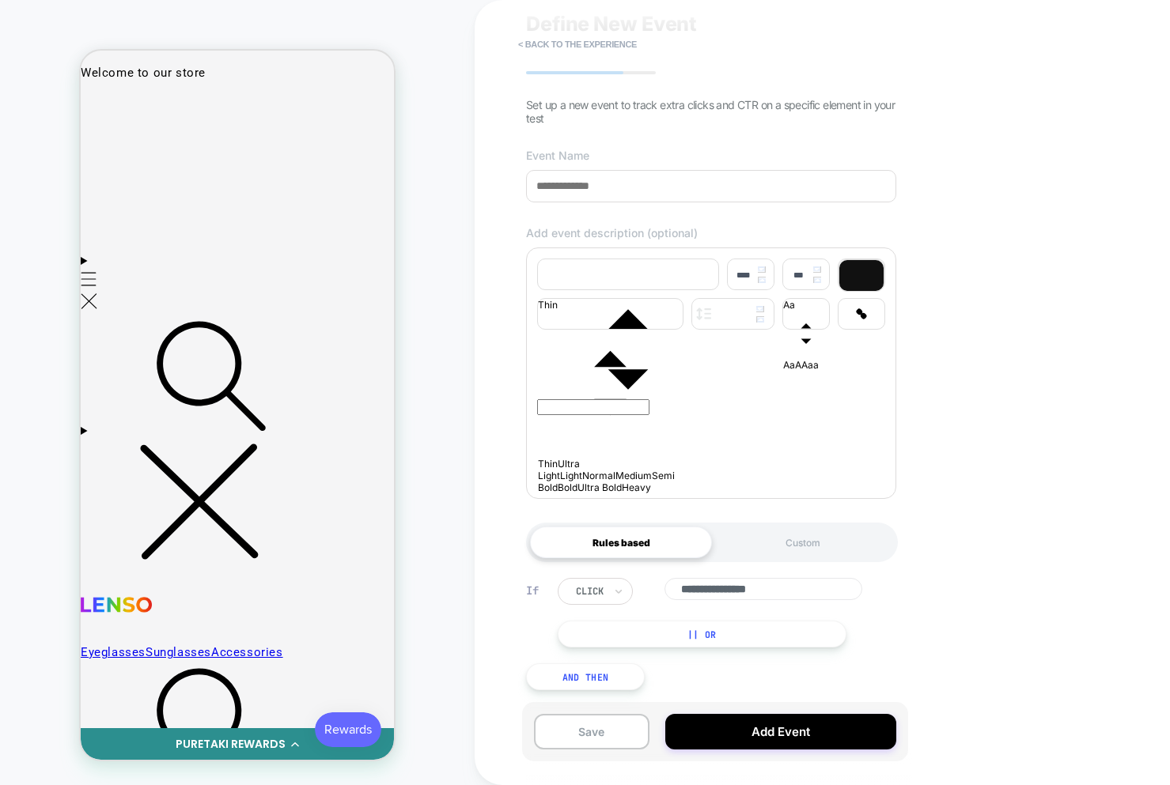
click at [762, 595] on input "**********" at bounding box center [763, 589] width 198 height 22
drag, startPoint x: 894, startPoint y: 648, endPoint x: 796, endPoint y: 691, distance: 107.0
click at [894, 648] on div "**********" at bounding box center [711, 634] width 386 height 160
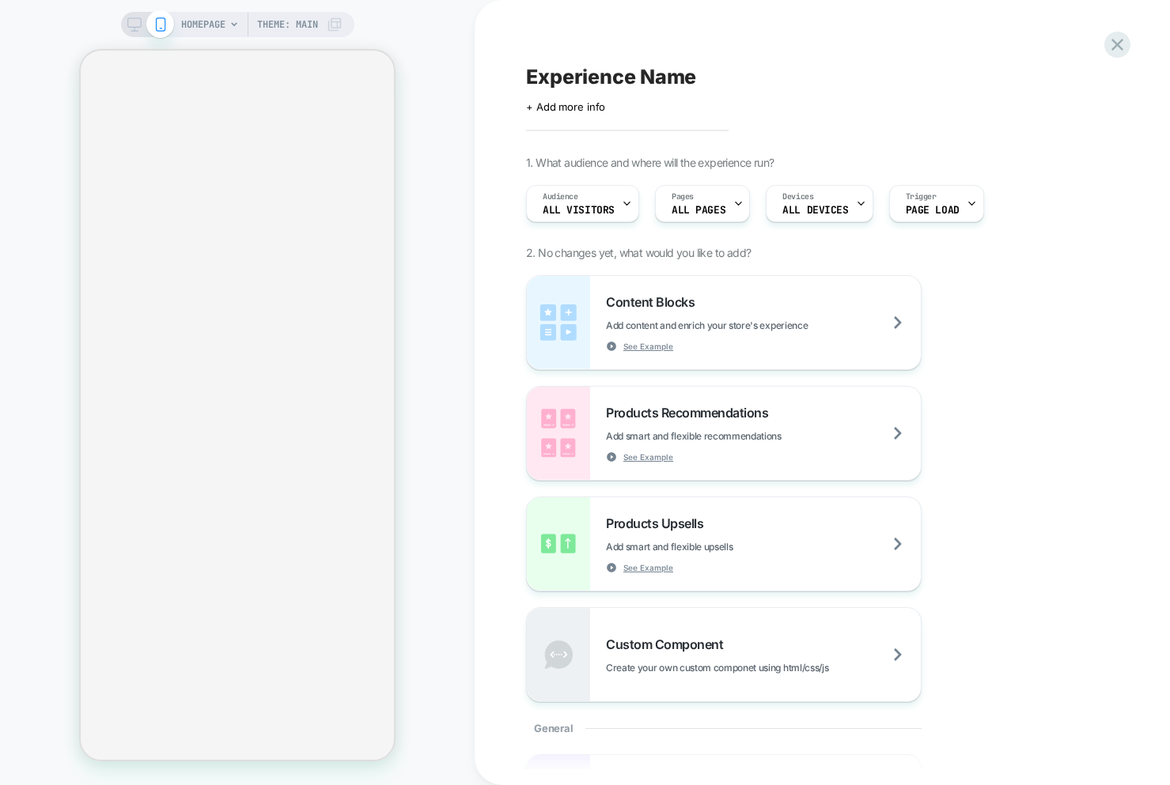
click at [132, 25] on icon at bounding box center [134, 24] width 14 height 14
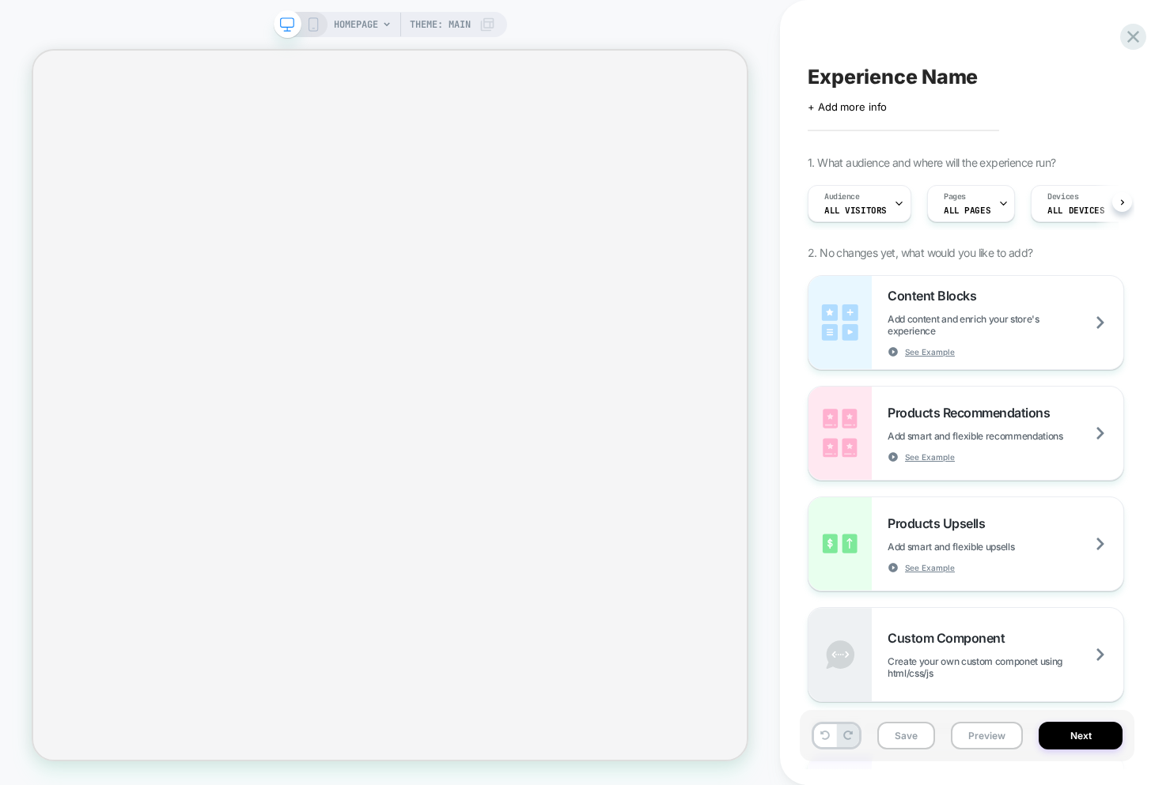
click at [316, 28] on rect at bounding box center [312, 24] width 9 height 13
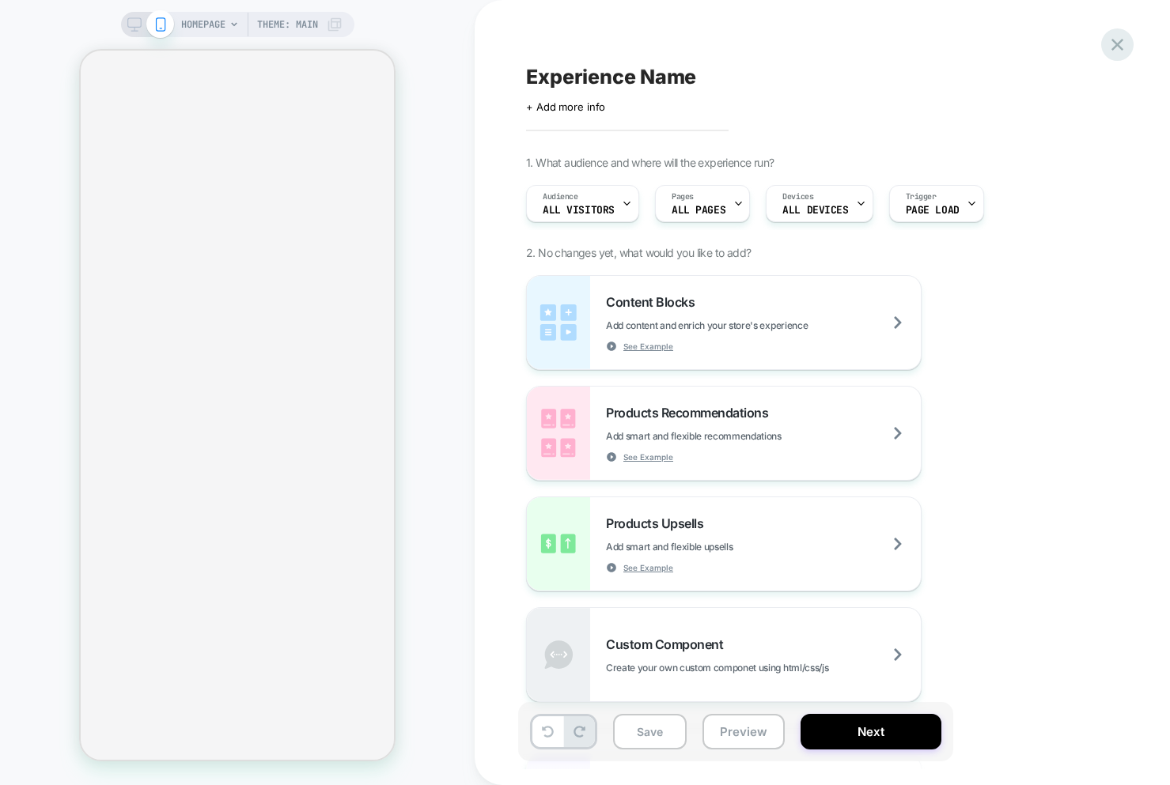
click at [1115, 45] on icon at bounding box center [1117, 45] width 12 height 12
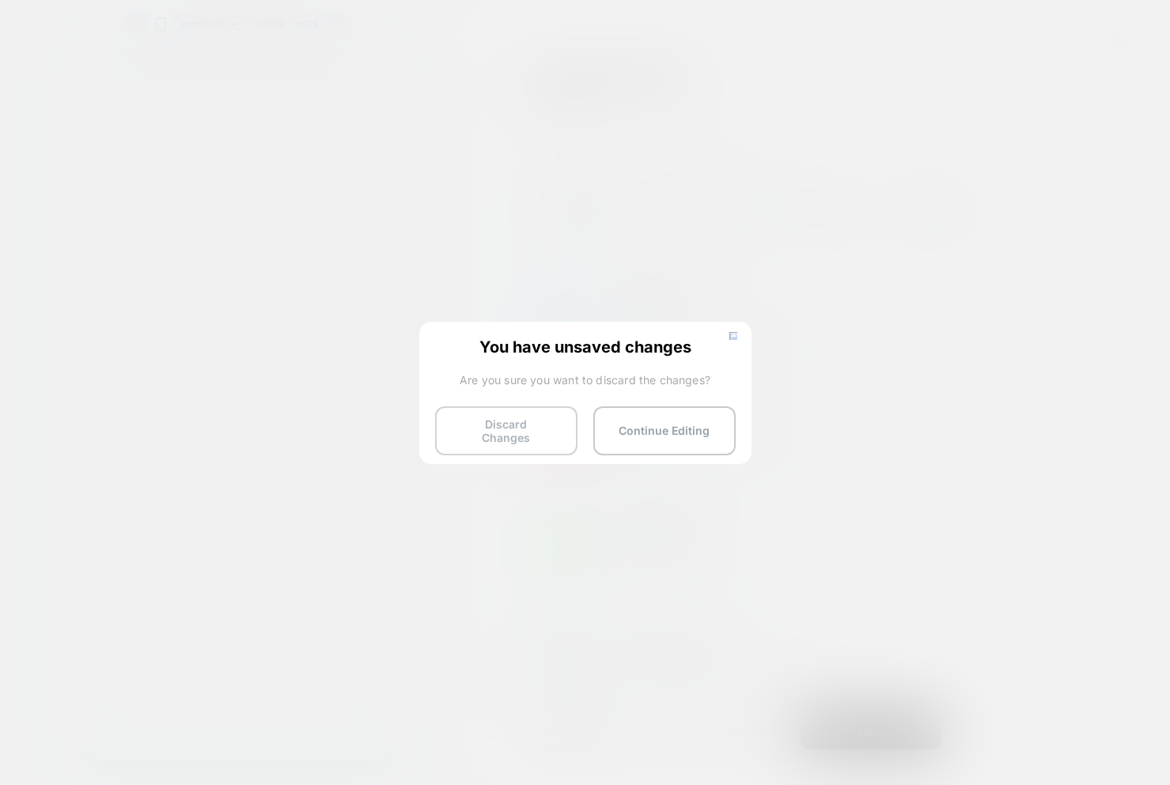
click at [506, 425] on button "Discard Changes" at bounding box center [506, 430] width 142 height 49
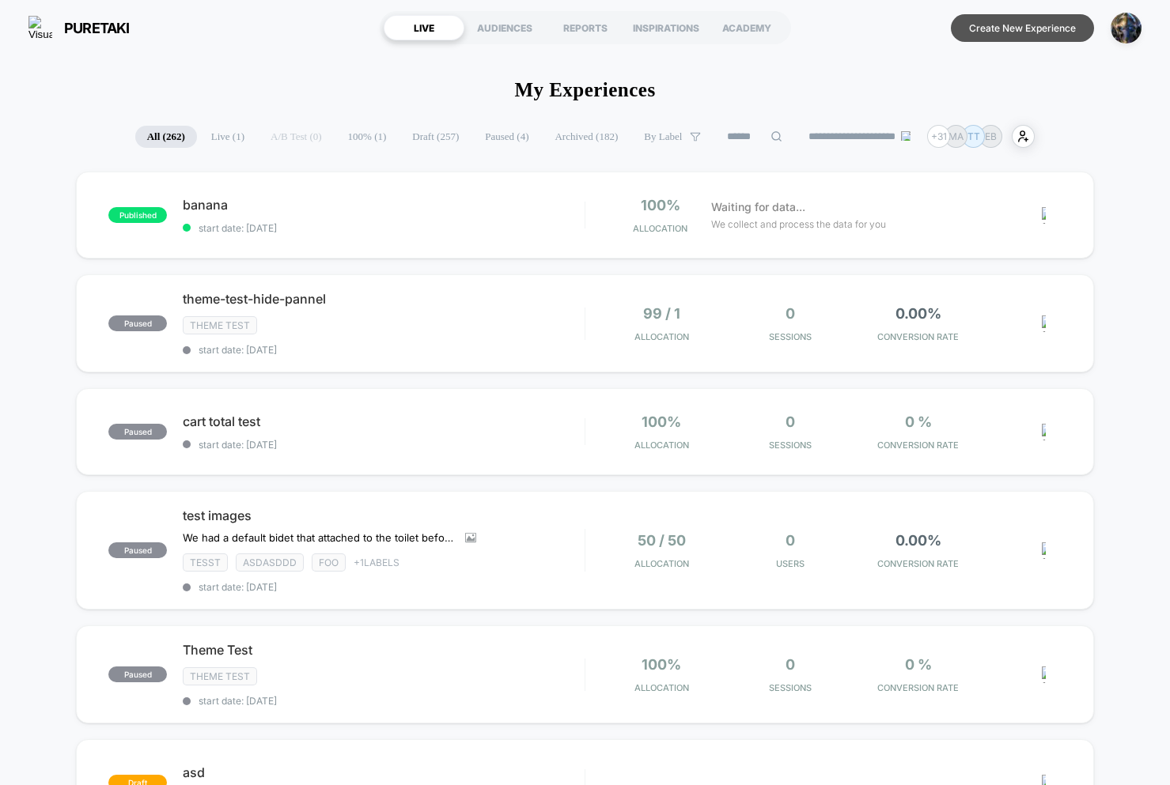
click at [986, 31] on button "Create New Experience" at bounding box center [1022, 28] width 143 height 28
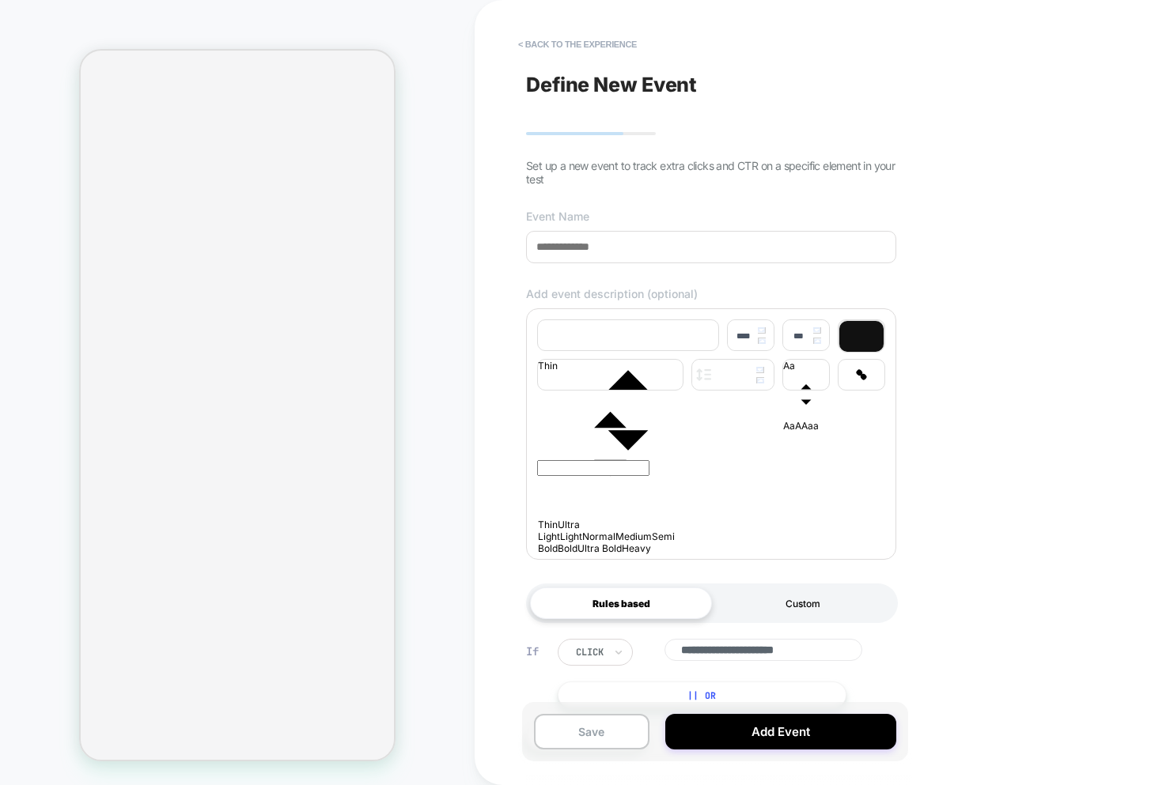
scroll to position [2, 0]
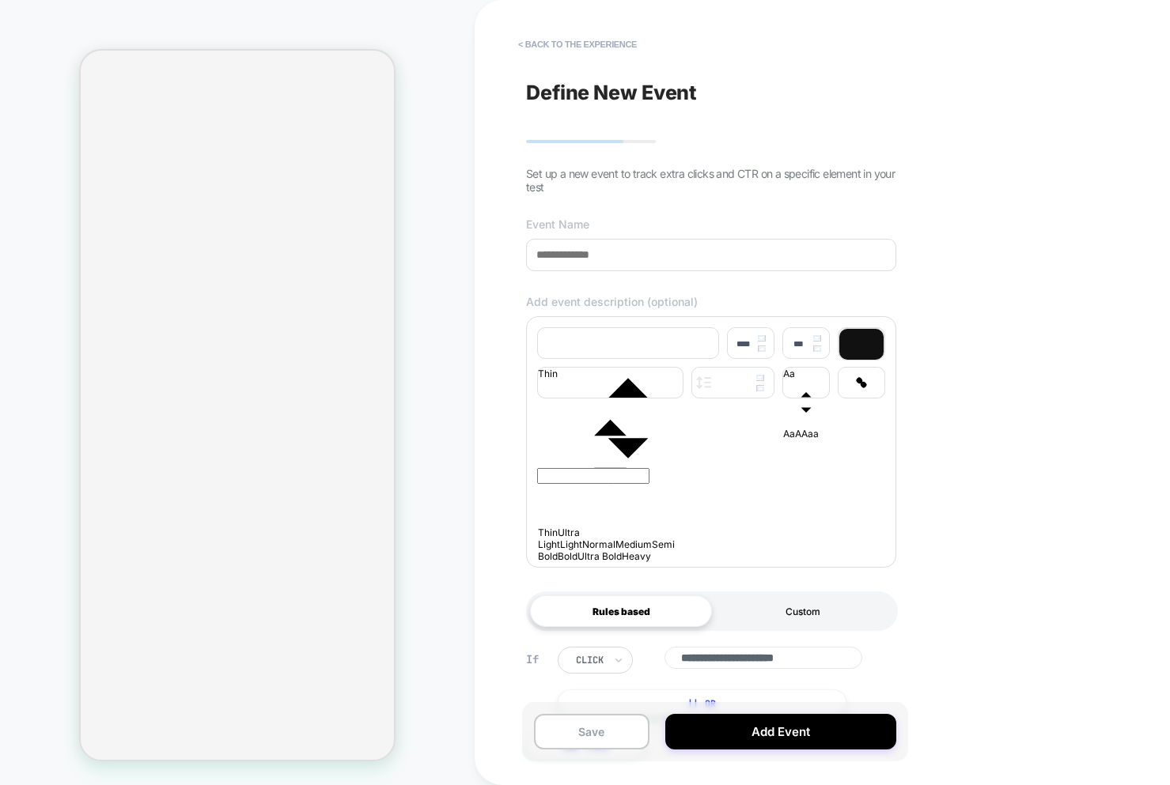
click at [753, 626] on div "Custom" at bounding box center [803, 611] width 182 height 32
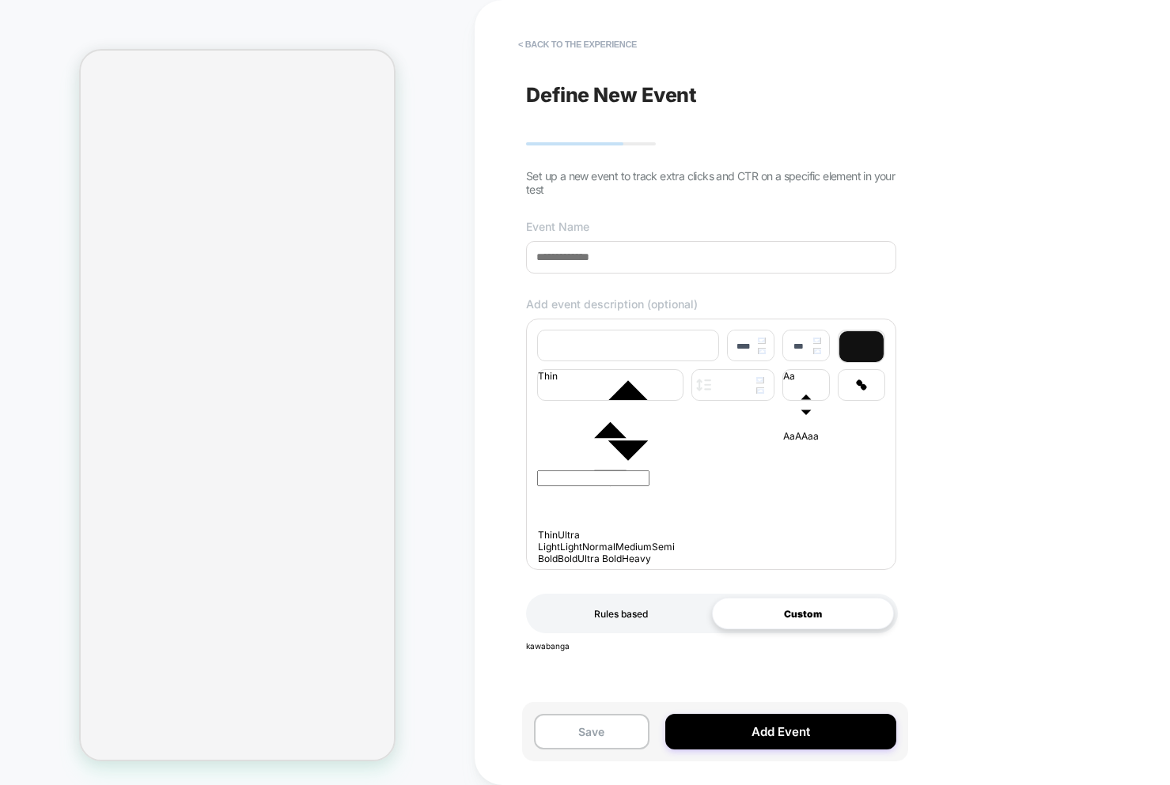
drag, startPoint x: 661, startPoint y: 626, endPoint x: 673, endPoint y: 625, distance: 11.9
click at [661, 626] on div "Rules based" at bounding box center [621, 614] width 182 height 32
drag, startPoint x: 784, startPoint y: 618, endPoint x: 722, endPoint y: 623, distance: 61.9
click at [783, 618] on div "Custom" at bounding box center [803, 614] width 182 height 32
click at [655, 627] on div "Rules based" at bounding box center [621, 614] width 182 height 32
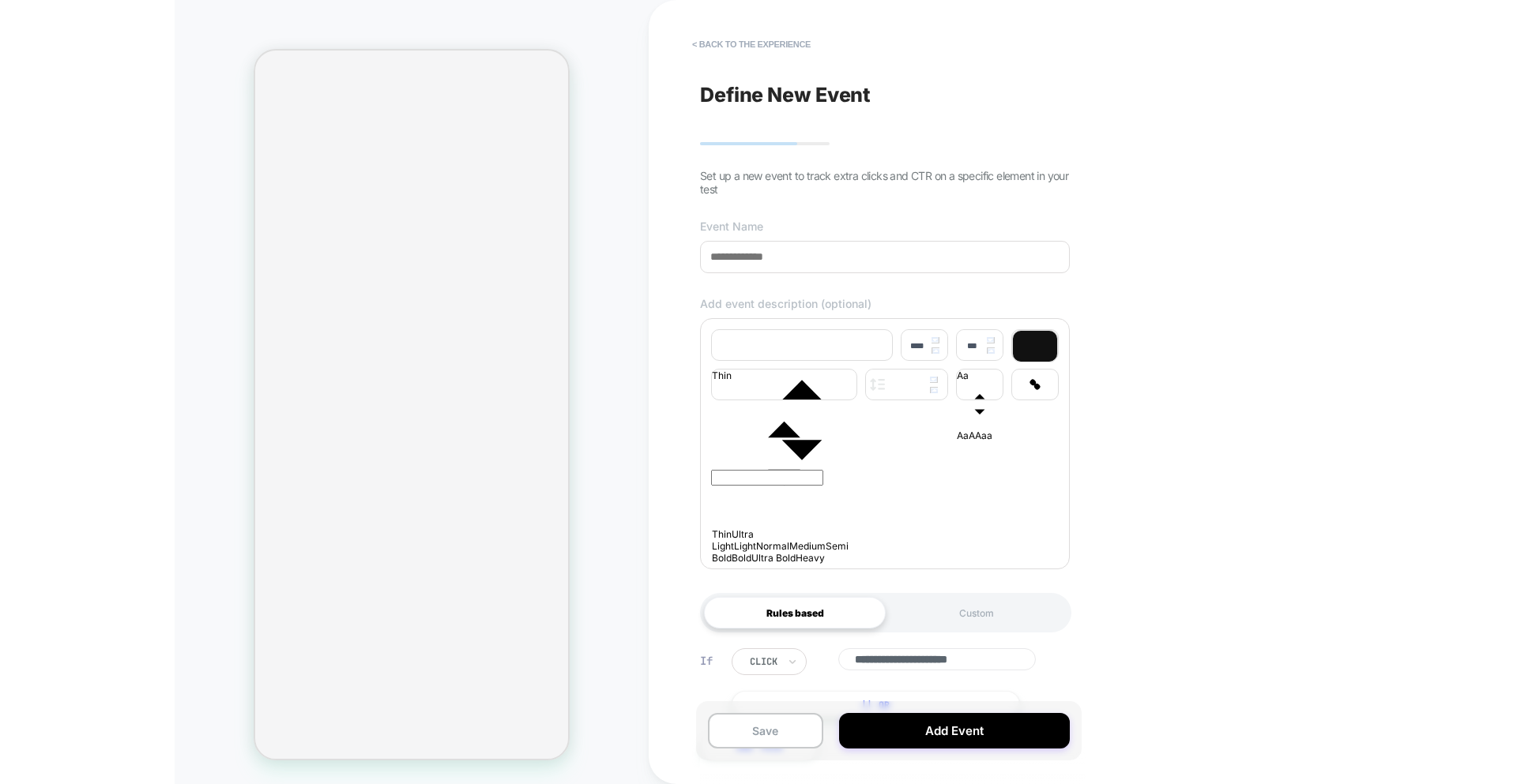
scroll to position [79, 0]
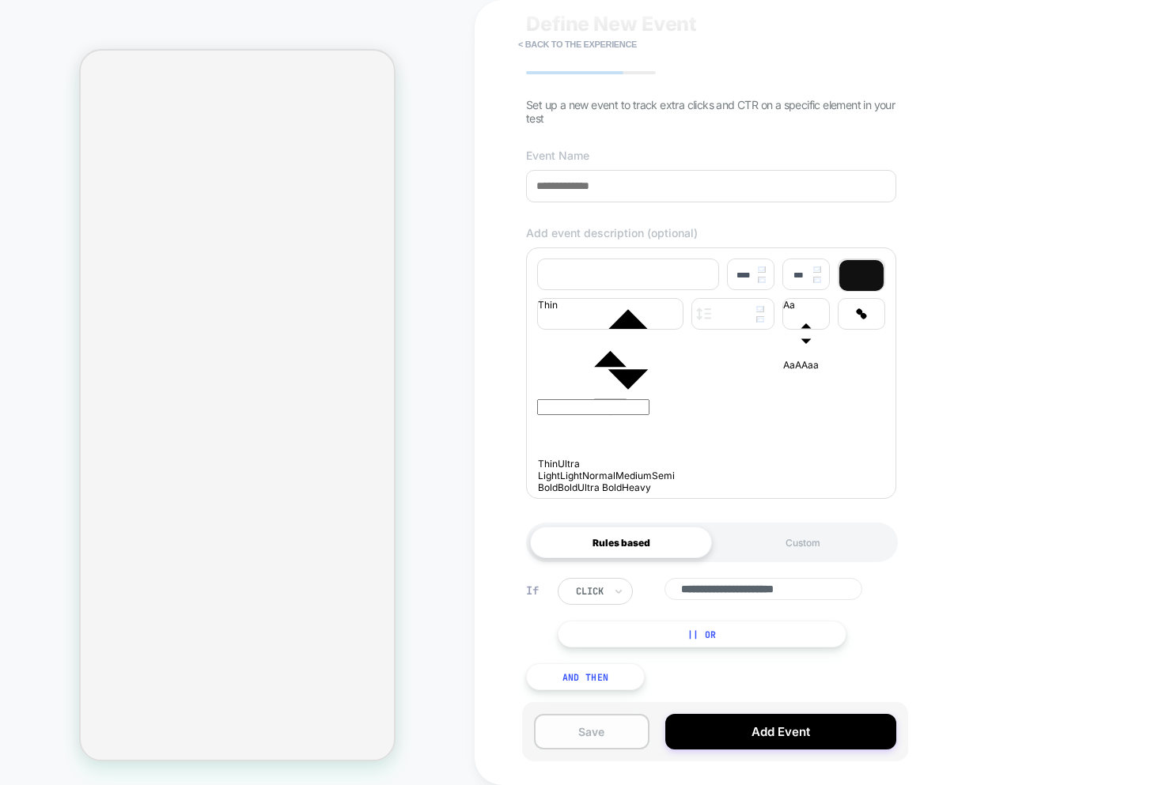
click at [605, 726] on button "Save" at bounding box center [591, 732] width 115 height 36
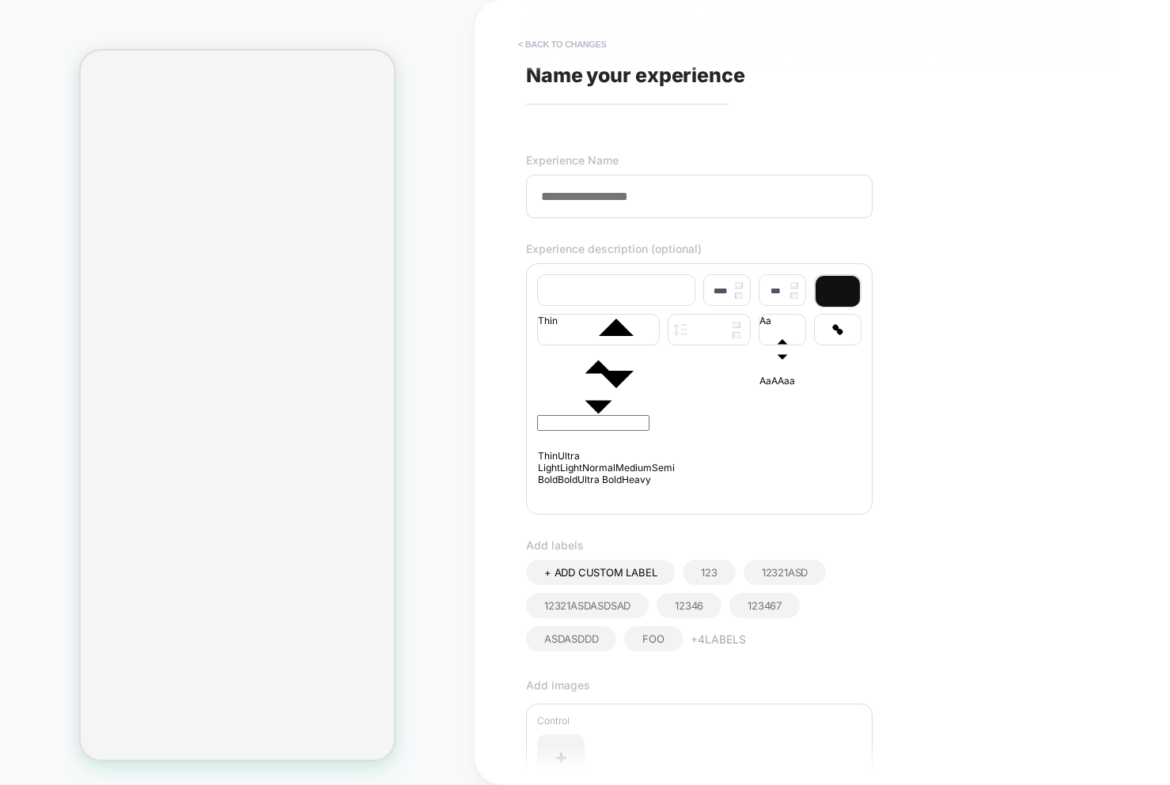
click at [552, 45] on button "< Back to changes" at bounding box center [562, 44] width 104 height 25
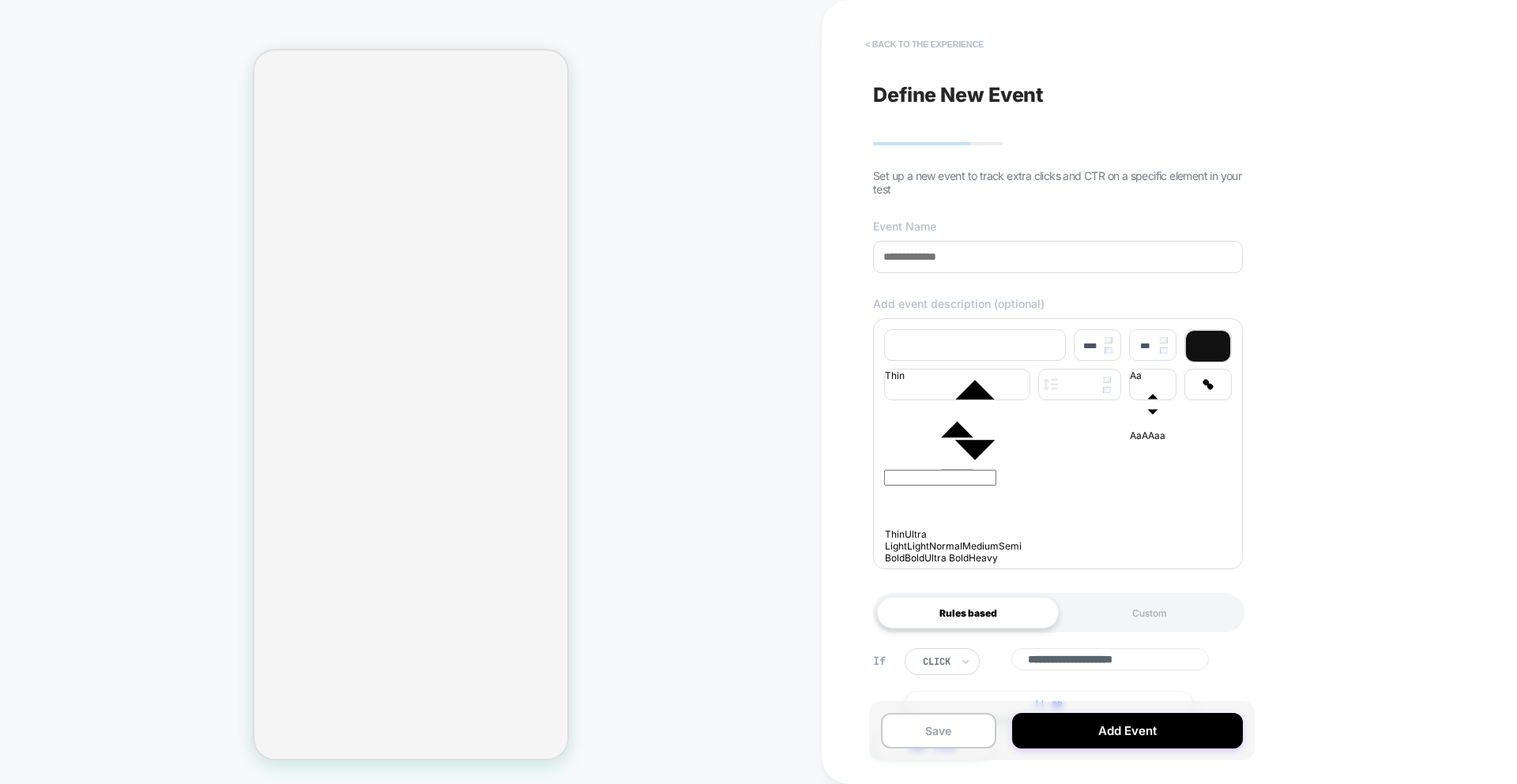
click at [927, 48] on button "< back to the experience" at bounding box center [924, 44] width 134 height 25
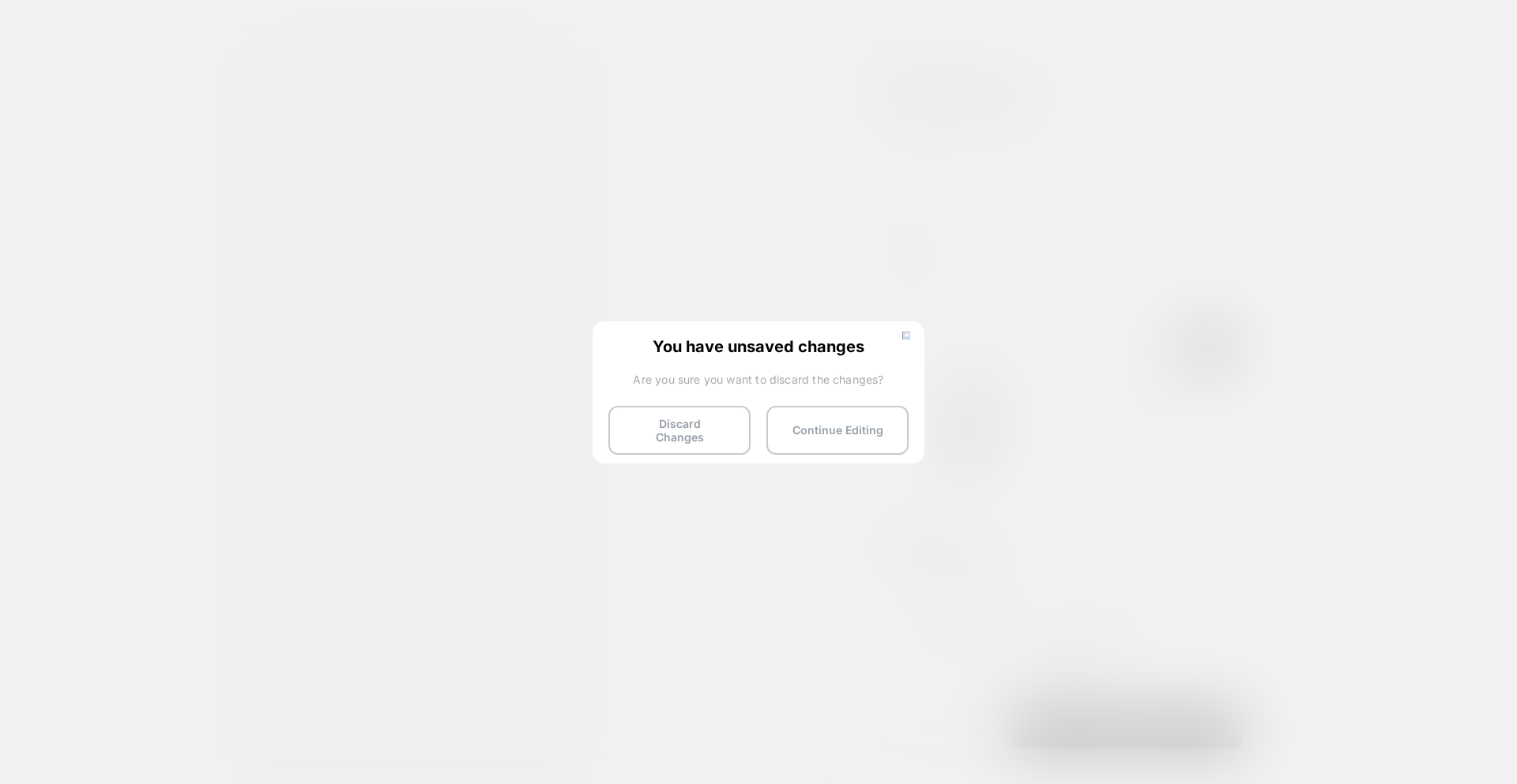
click at [709, 405] on button "Discard Changes" at bounding box center [680, 429] width 142 height 49
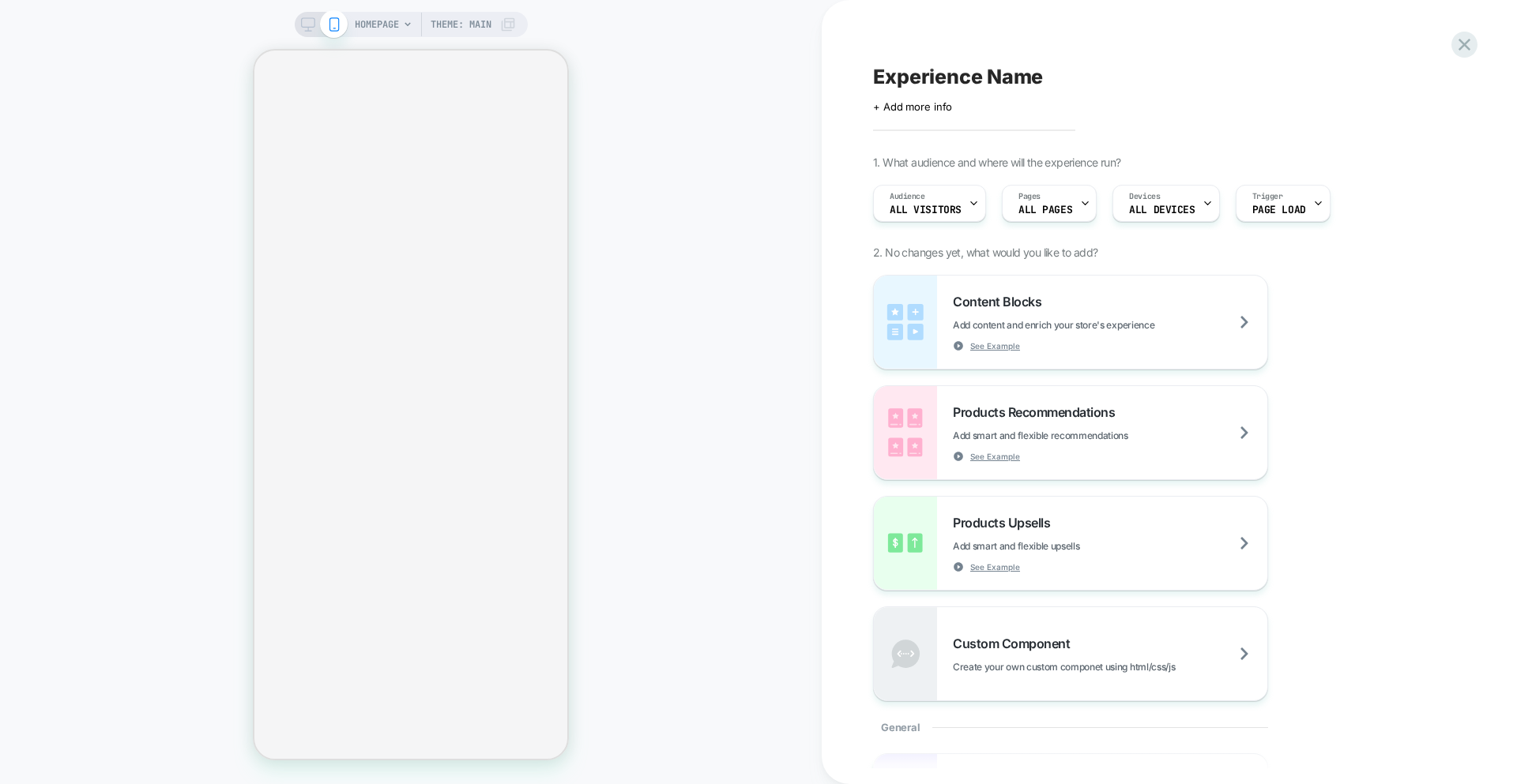
click at [706, 417] on div "HOMEPAGE Theme: MAIN" at bounding box center [411, 392] width 821 height 753
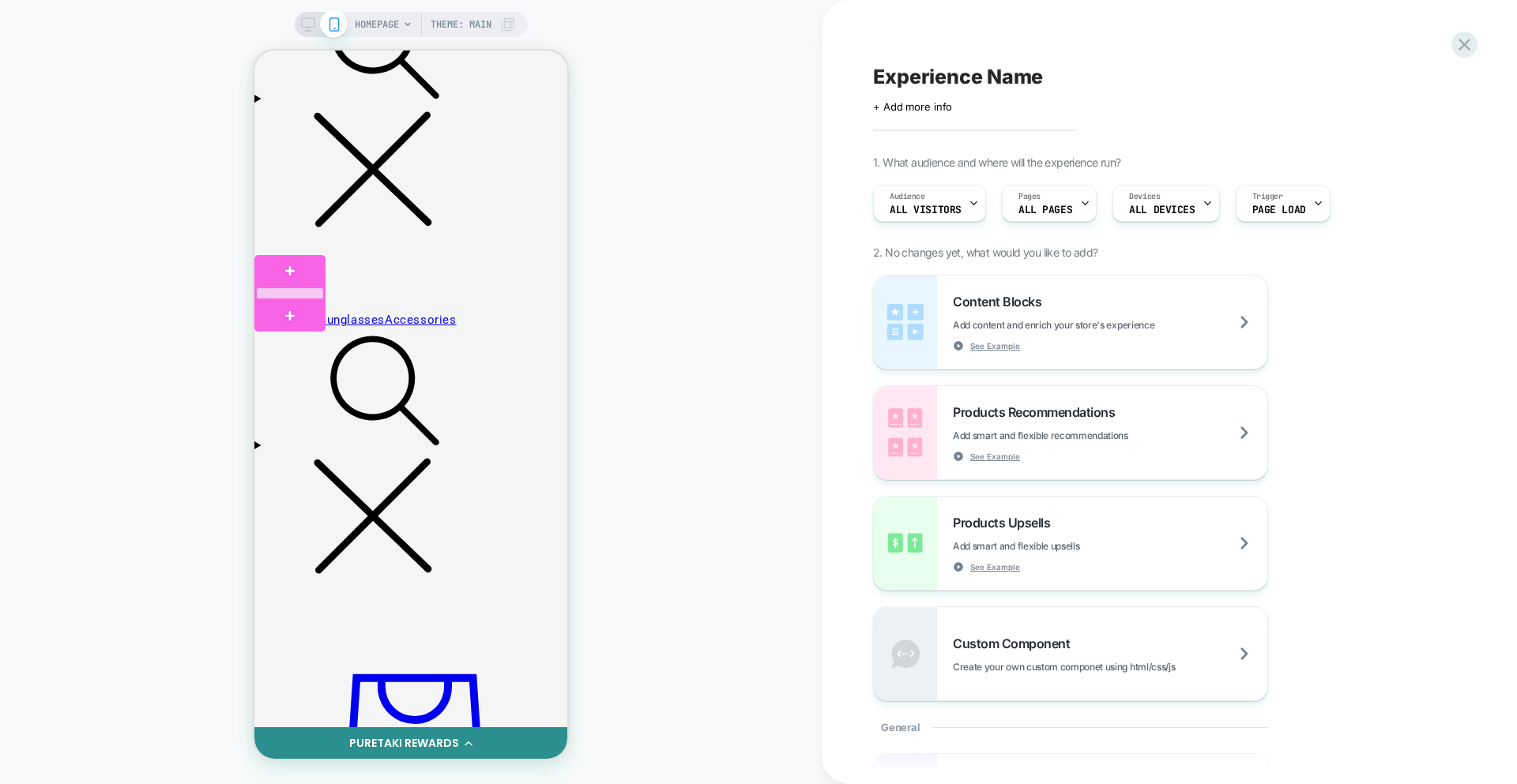
click at [297, 296] on div at bounding box center [290, 294] width 68 height 12
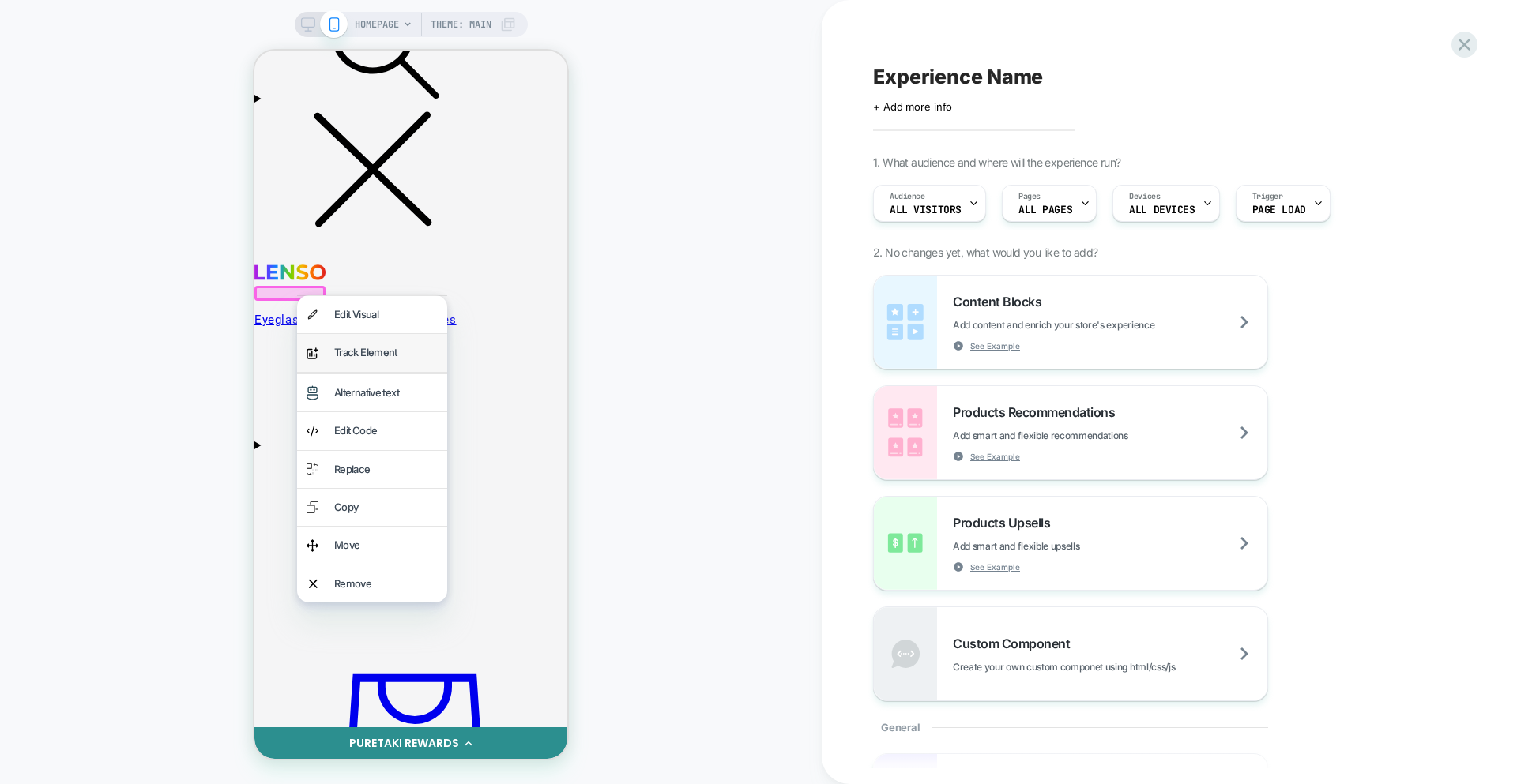
click at [372, 353] on div "Track Element" at bounding box center [387, 353] width 104 height 18
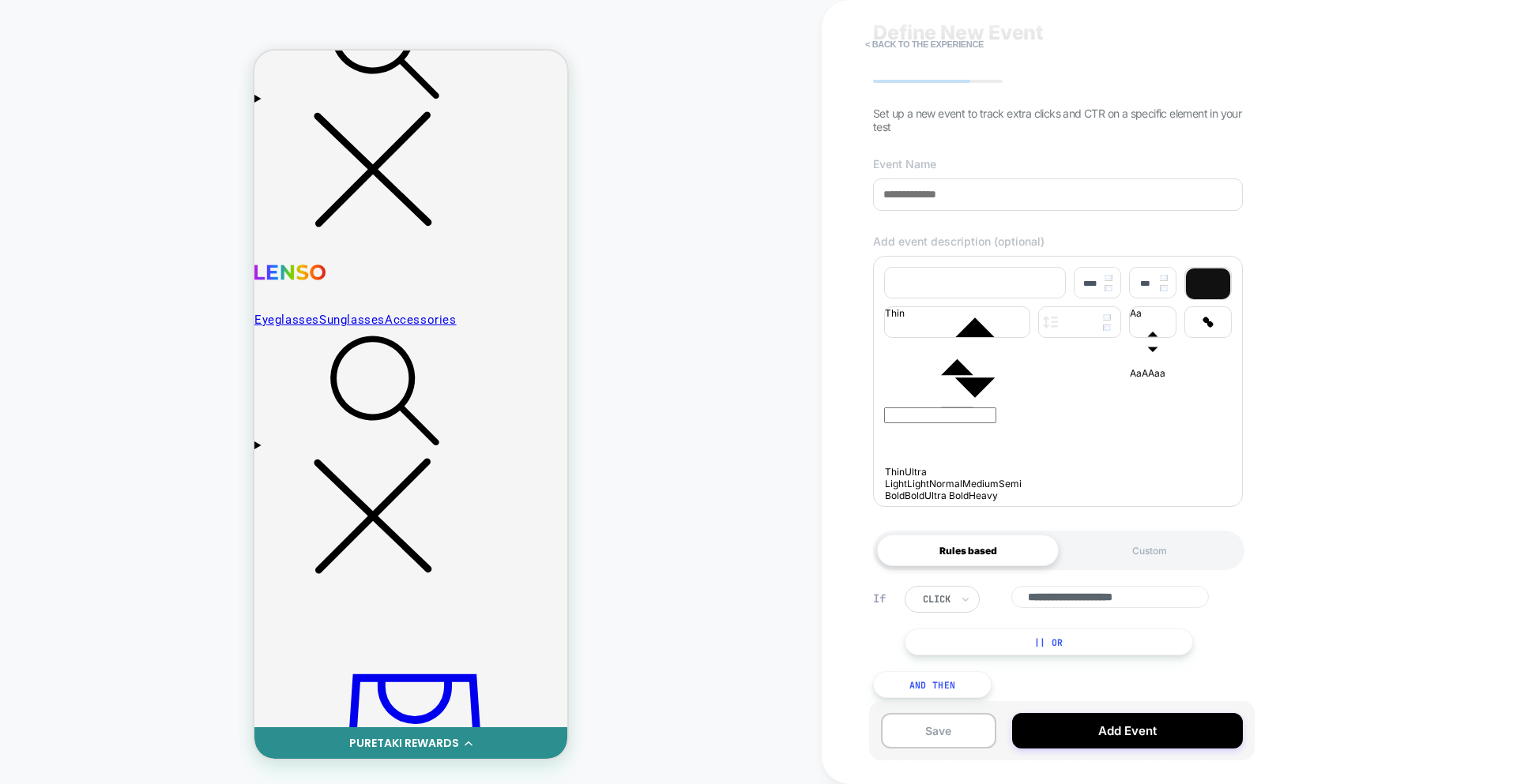
scroll to position [63, 0]
click at [944, 212] on div "**********" at bounding box center [1058, 392] width 386 height 753
click at [946, 205] on input at bounding box center [1058, 194] width 370 height 32
click at [959, 383] on p at bounding box center [1058, 378] width 348 height 9
type input "****"
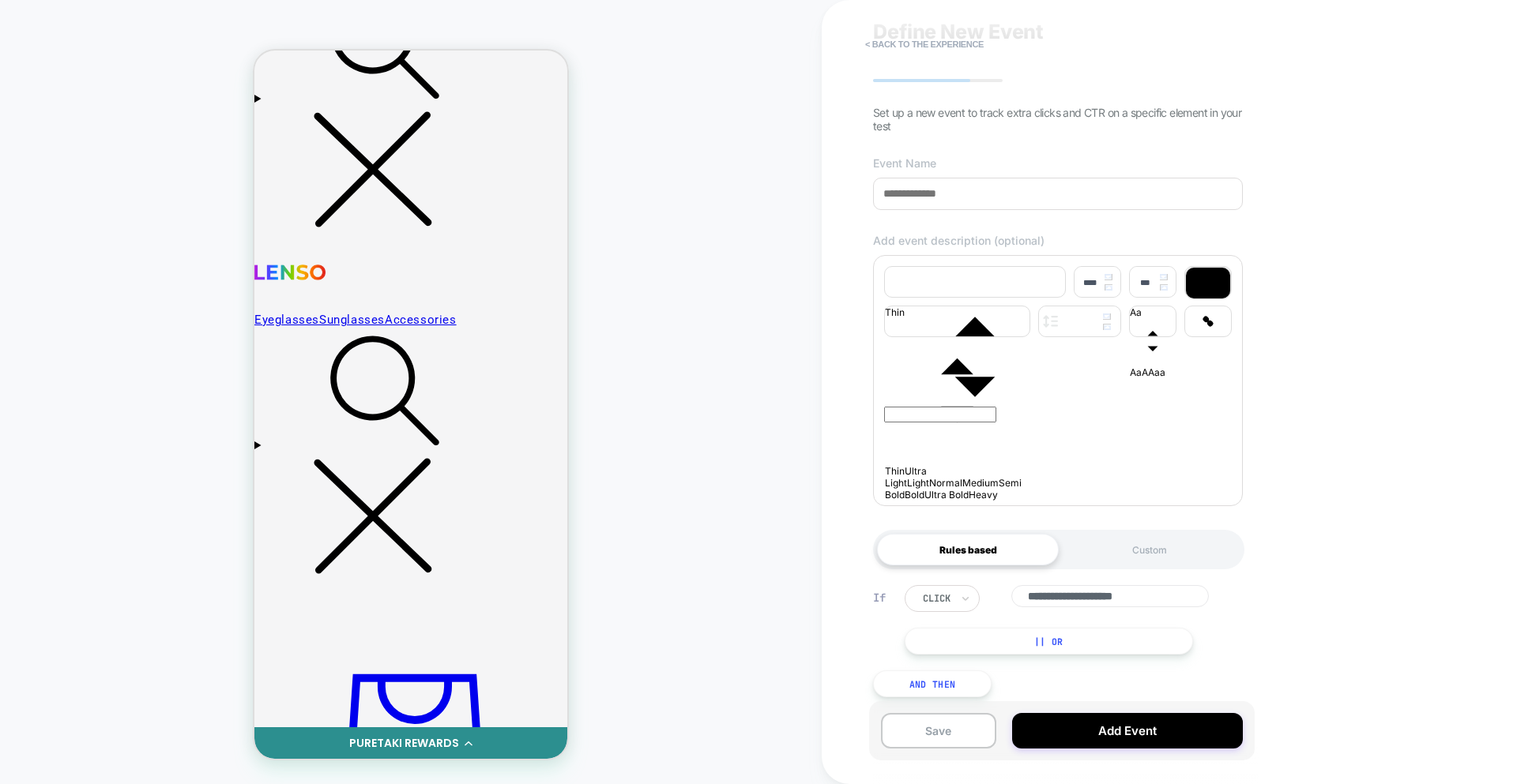
drag, startPoint x: 956, startPoint y: 442, endPoint x: 929, endPoint y: 403, distance: 47.4
click at [950, 437] on div at bounding box center [1058, 428] width 348 height 127
click at [929, 383] on p at bounding box center [1058, 378] width 348 height 9
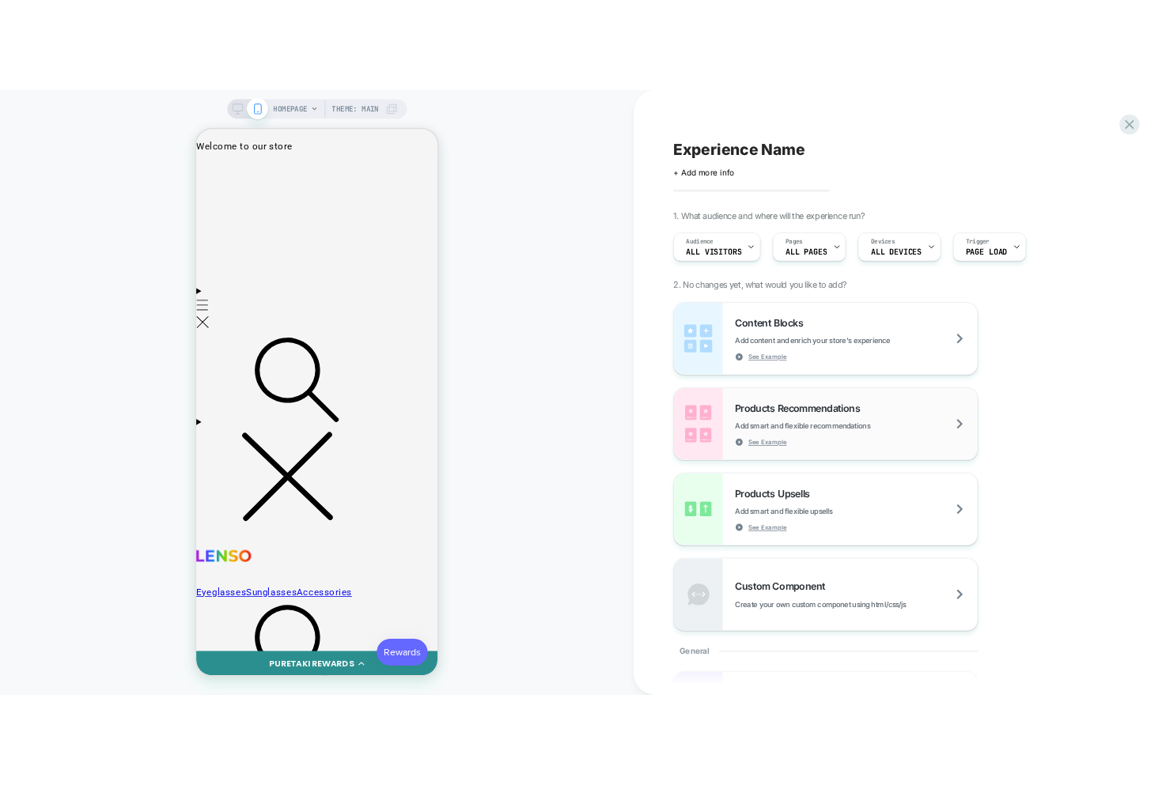
scroll to position [0, 0]
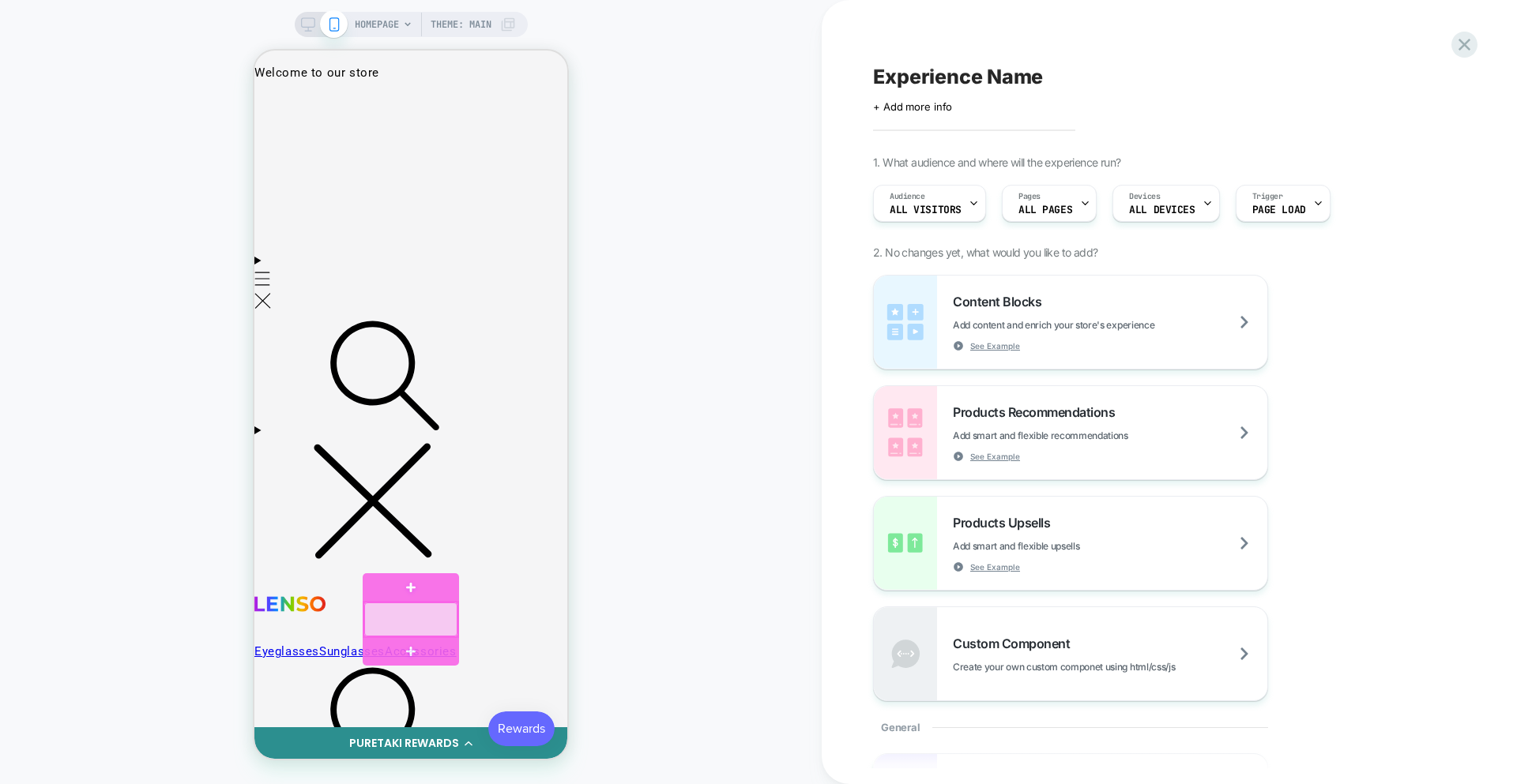
click at [391, 622] on div at bounding box center [411, 619] width 93 height 34
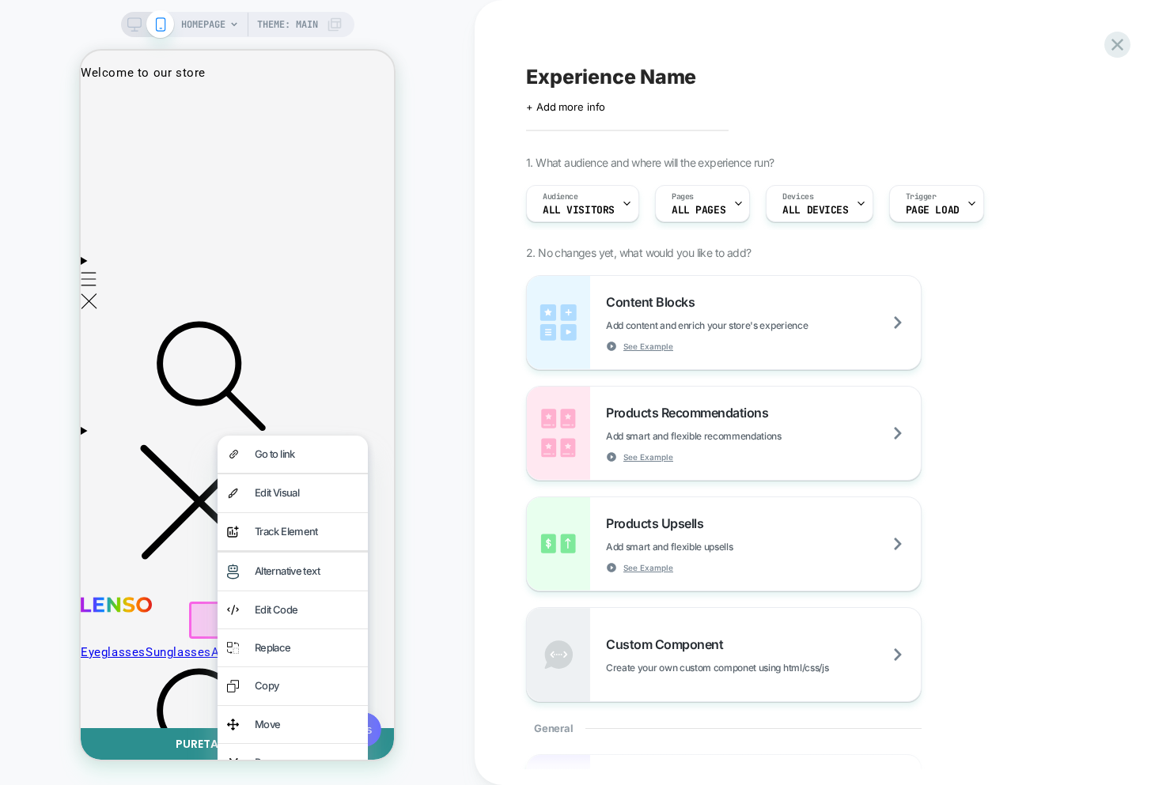
click at [323, 533] on div "Track Element" at bounding box center [307, 532] width 104 height 18
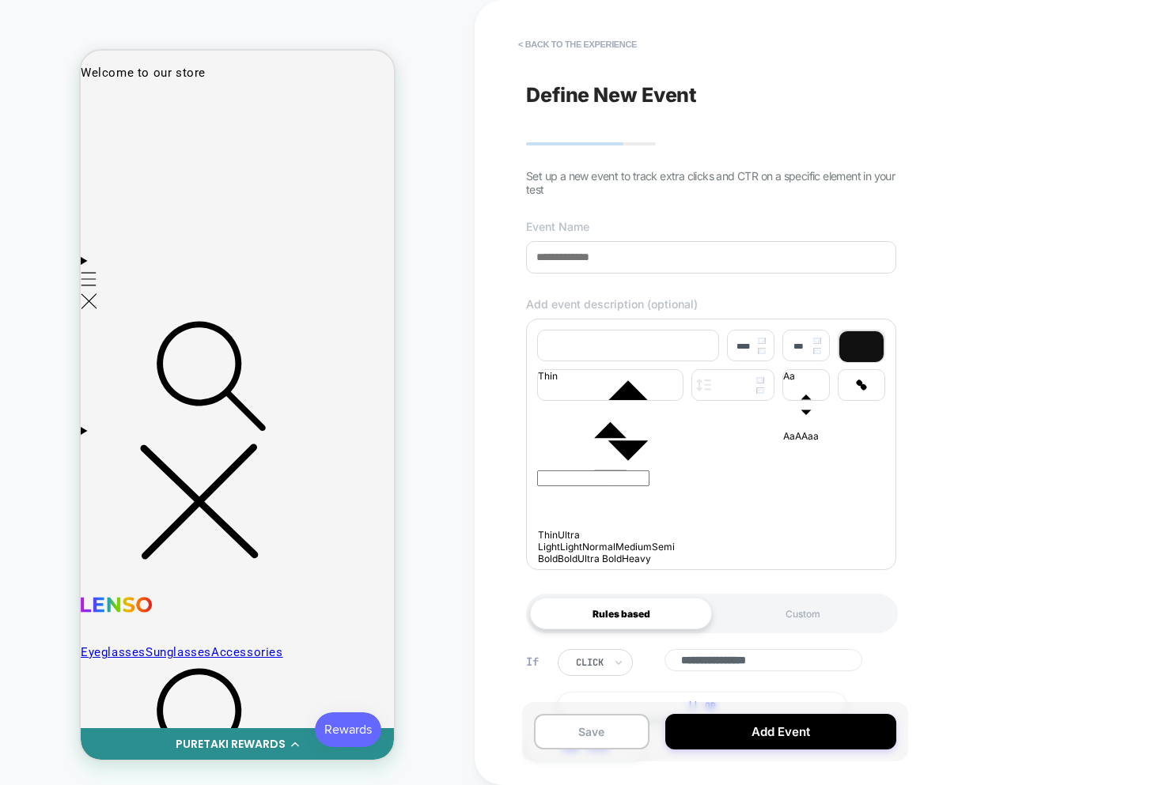
click at [644, 276] on div "**********" at bounding box center [711, 393] width 386 height 754
click at [636, 270] on input at bounding box center [711, 257] width 370 height 32
type input "***"
click at [641, 446] on p at bounding box center [711, 441] width 348 height 9
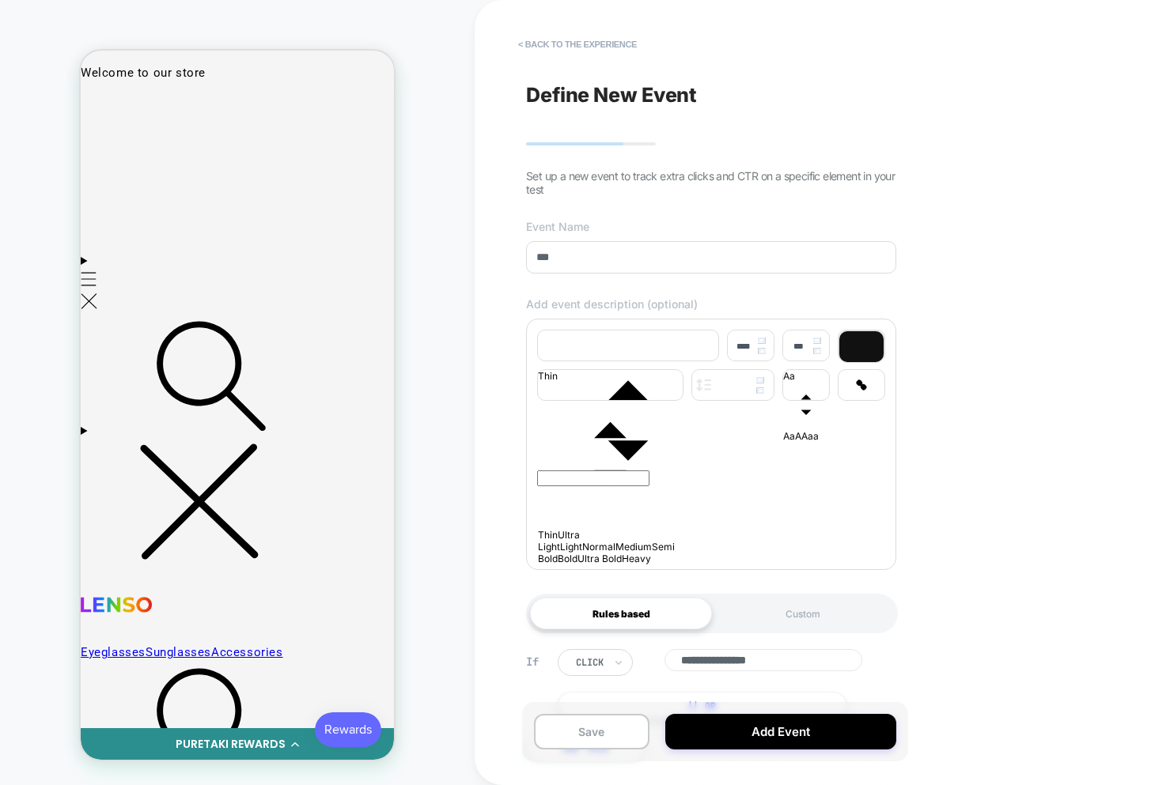
type input "****"
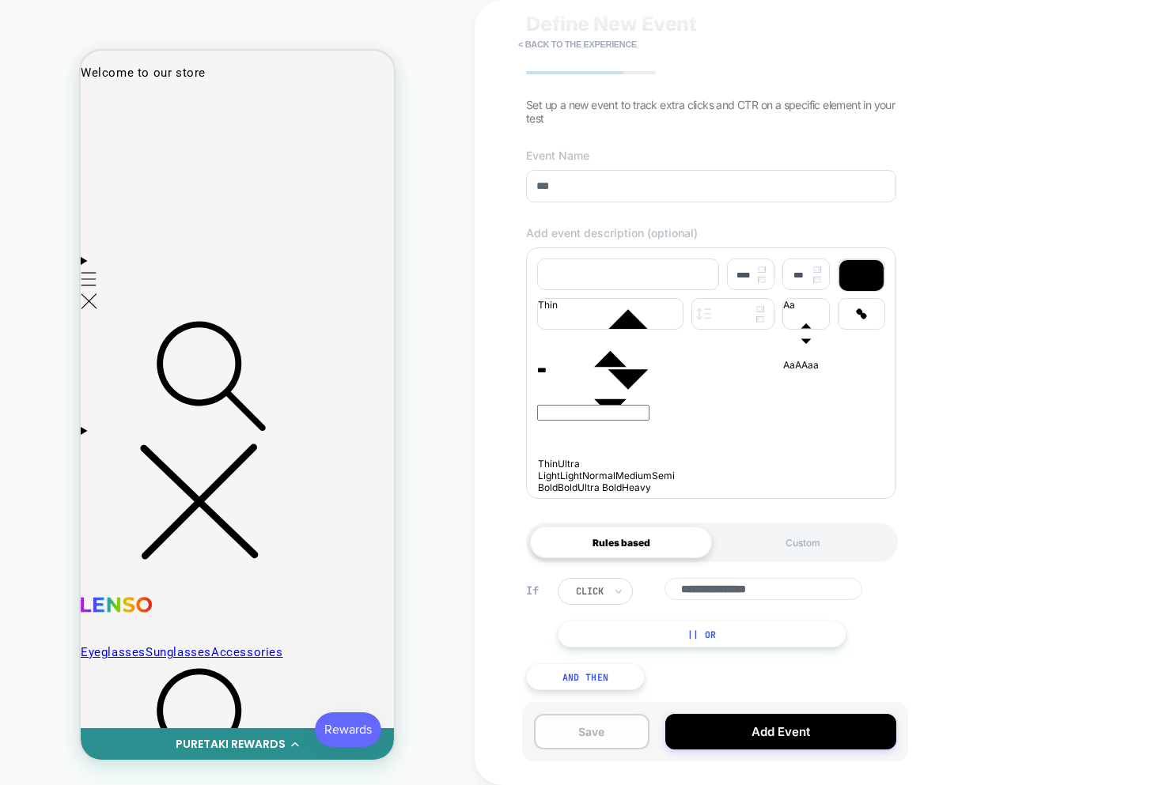
click at [610, 728] on button "Save" at bounding box center [591, 732] width 115 height 36
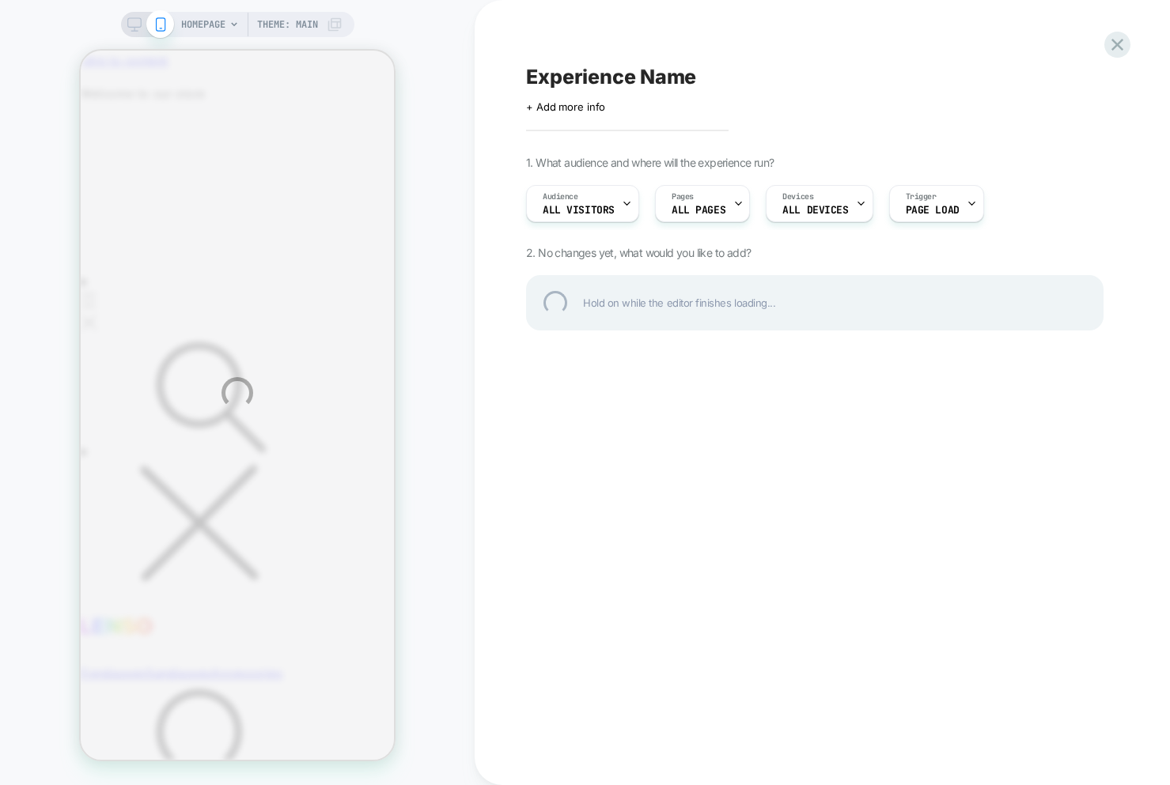
scroll to position [0, 0]
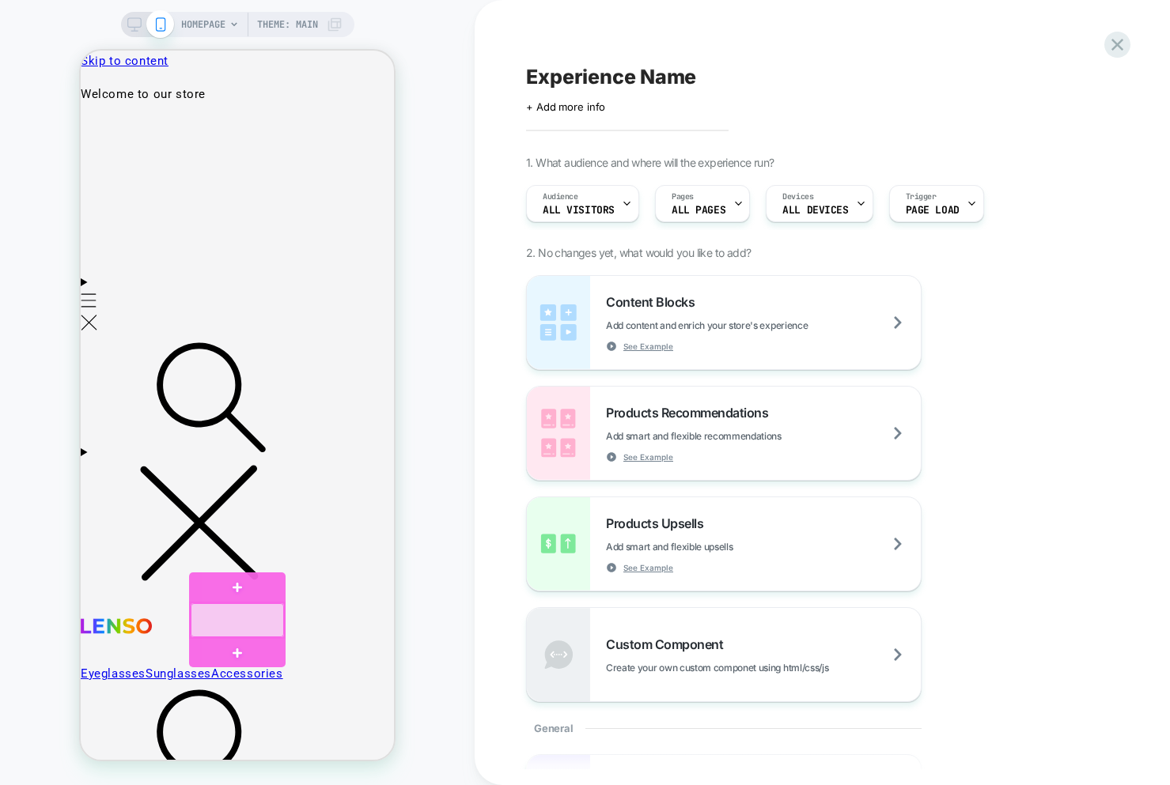
click at [244, 626] on div at bounding box center [237, 620] width 93 height 34
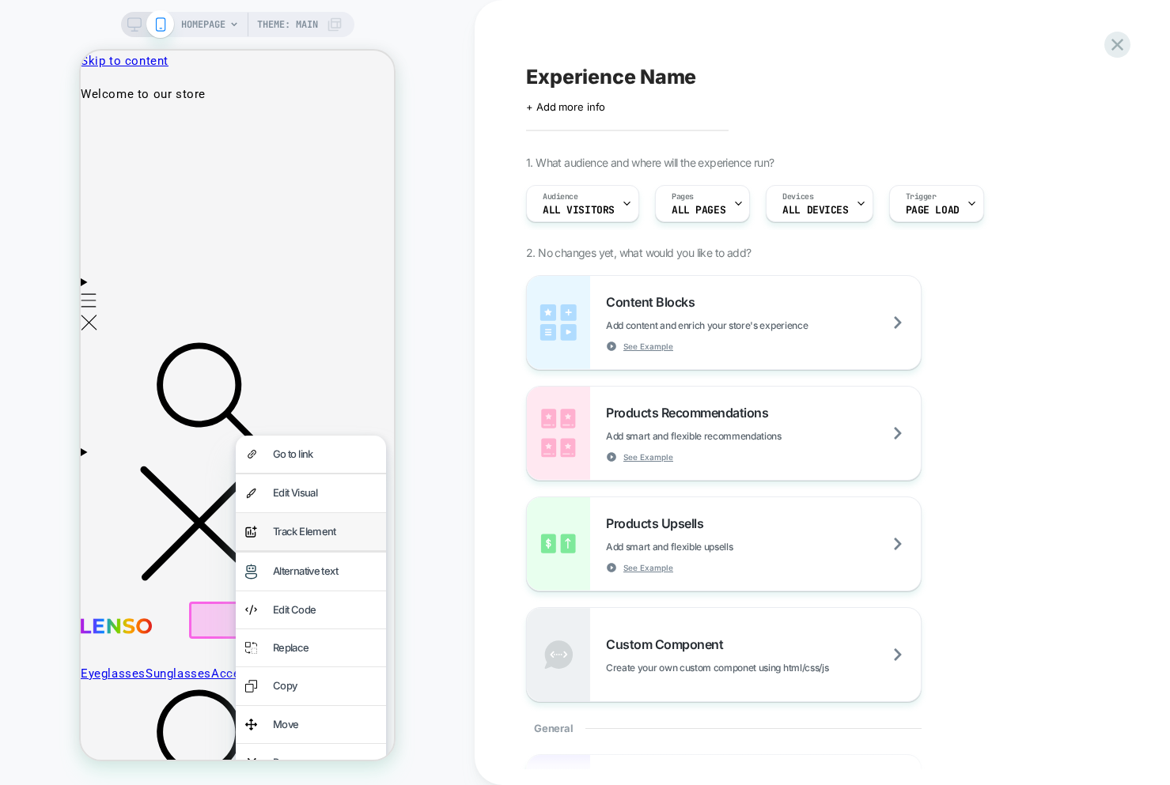
click at [298, 531] on div "Track Element" at bounding box center [325, 532] width 104 height 18
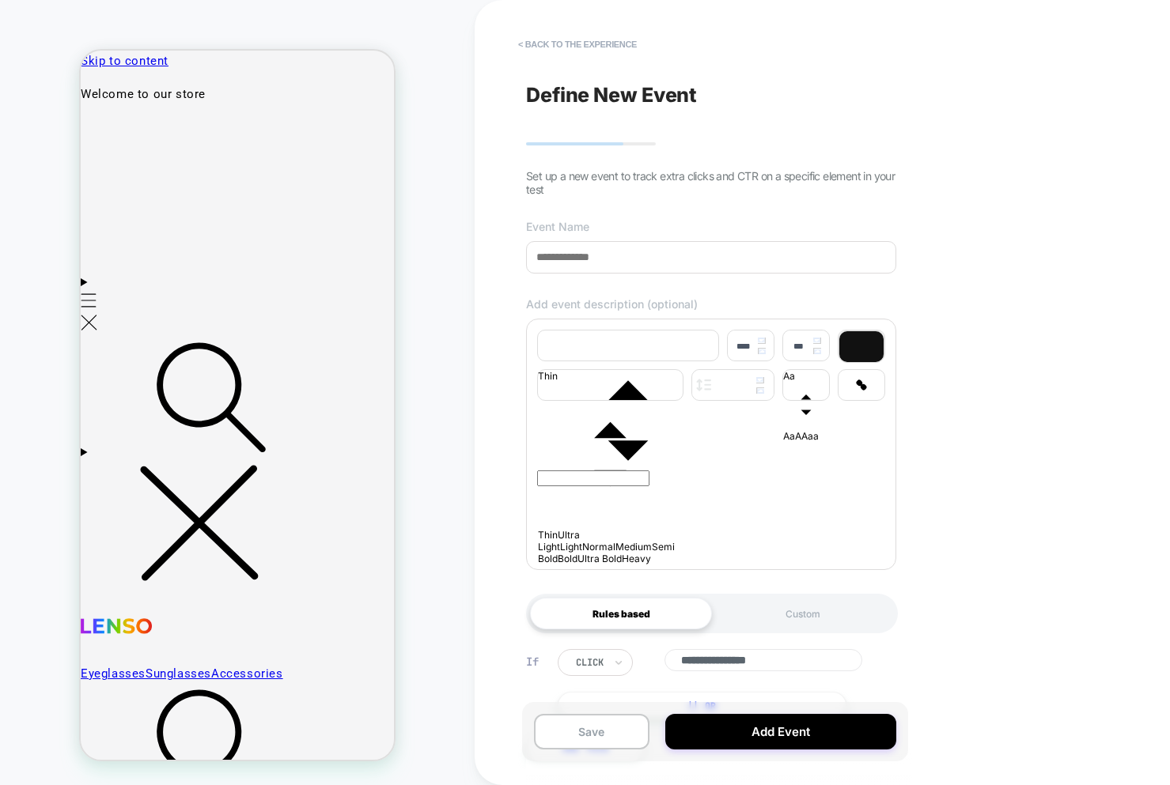
click at [570, 254] on input at bounding box center [711, 257] width 370 height 32
type input "***"
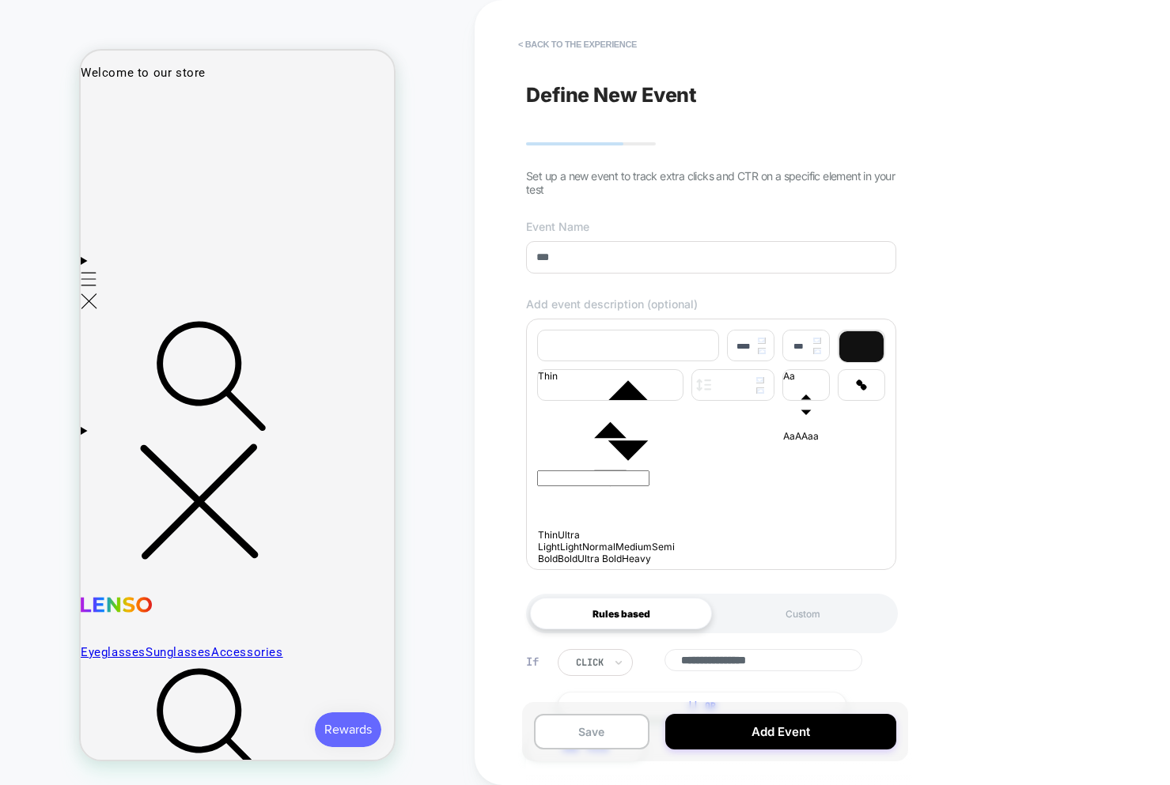
drag, startPoint x: 624, startPoint y: 493, endPoint x: 618, endPoint y: 477, distance: 17.8
click at [624, 493] on div at bounding box center [711, 492] width 348 height 127
click at [606, 446] on p at bounding box center [711, 441] width 348 height 9
type input "****"
click at [606, 446] on p at bounding box center [711, 441] width 348 height 9
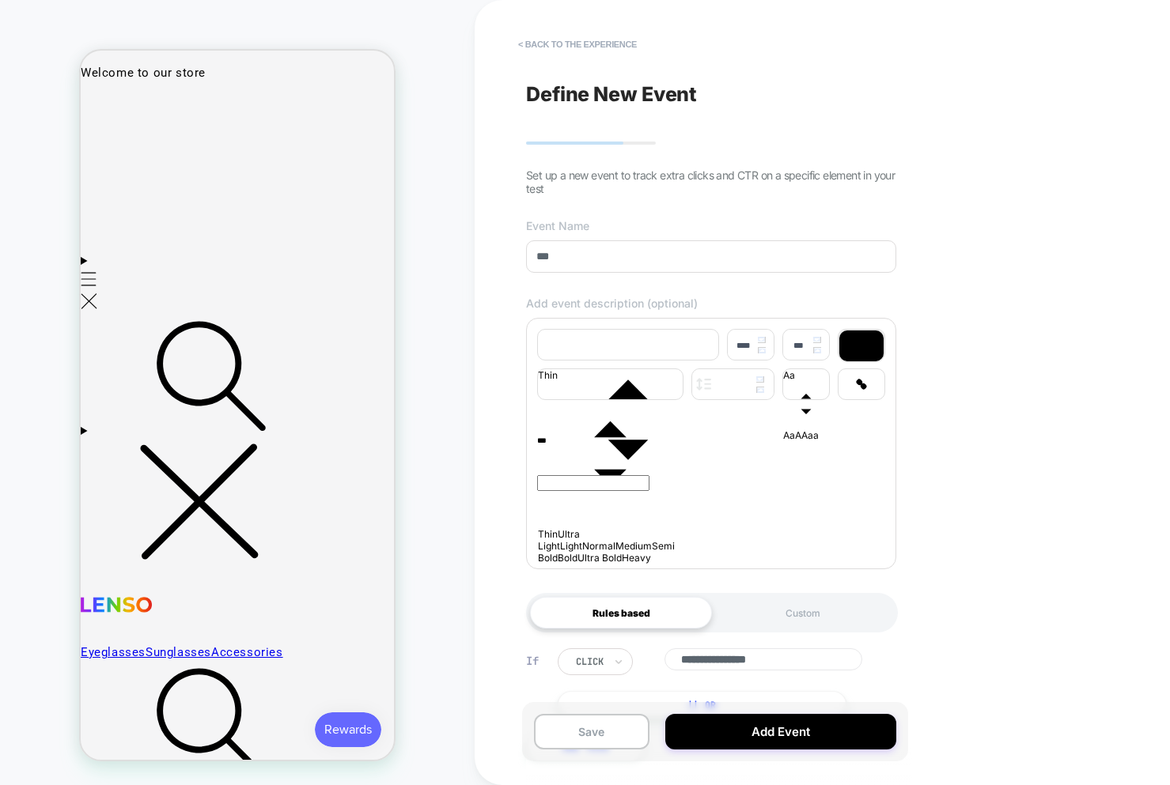
scroll to position [79, 0]
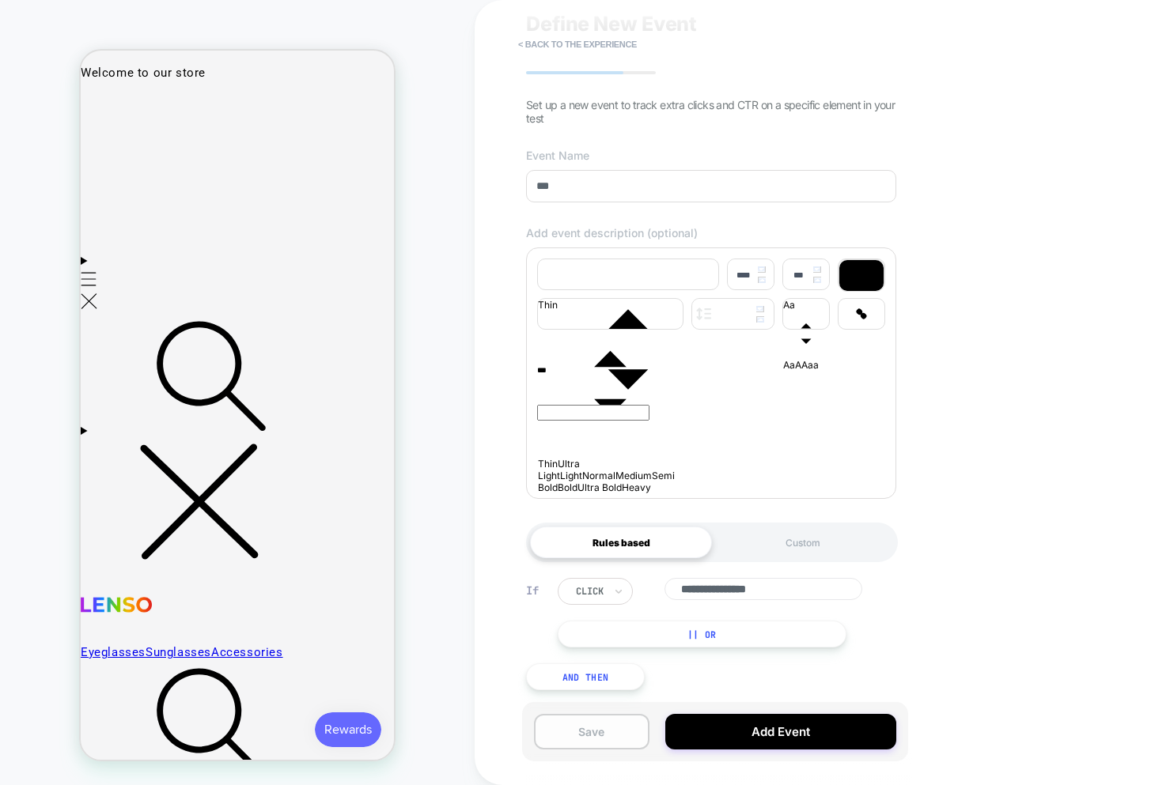
click at [589, 724] on button "Save" at bounding box center [591, 732] width 115 height 36
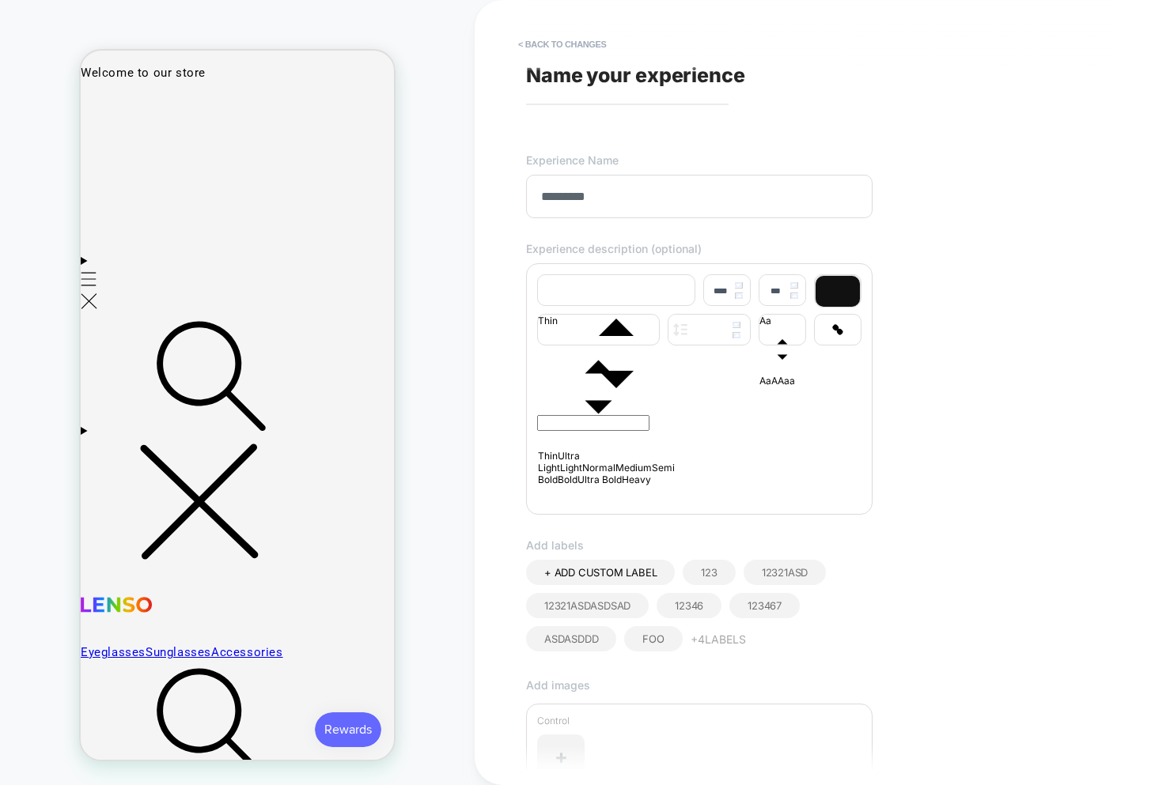
type input "*********"
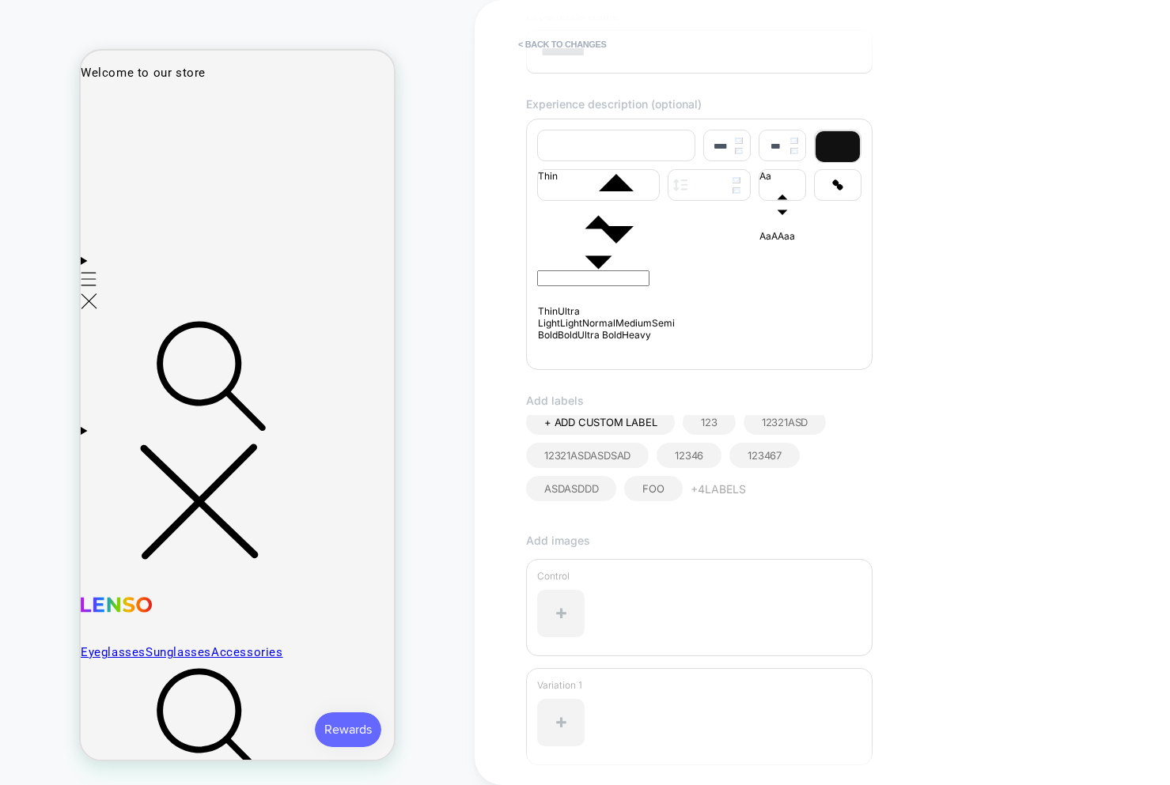
scroll to position [286, 0]
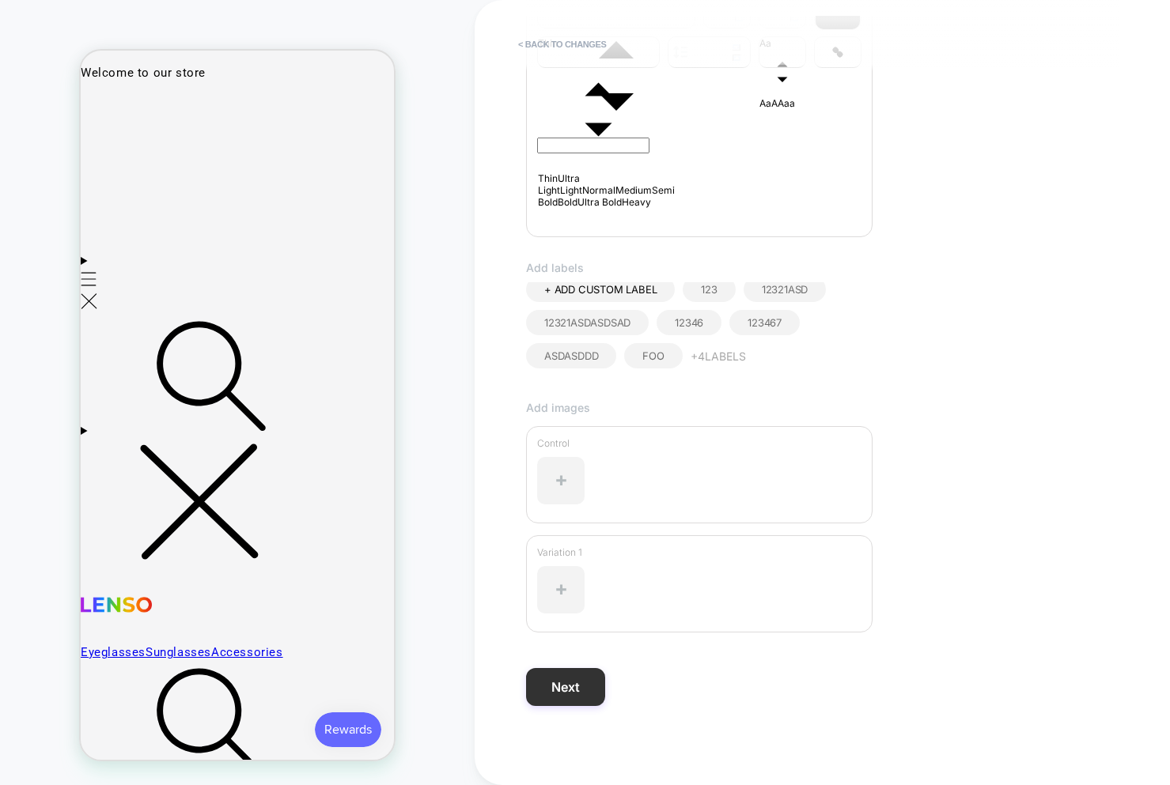
click at [556, 693] on button "Next" at bounding box center [565, 687] width 79 height 38
